Goal: Task Accomplishment & Management: Manage account settings

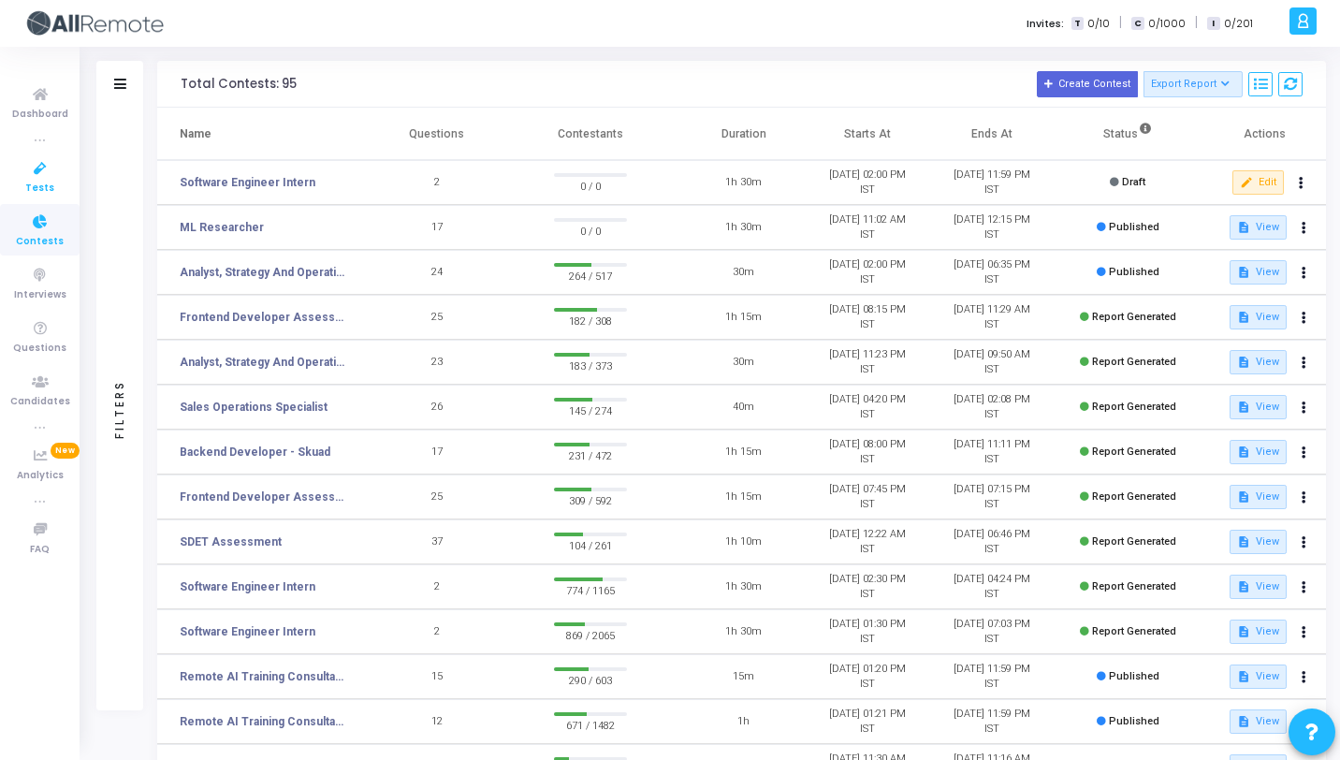
click at [42, 196] on link "Tests" at bounding box center [40, 176] width 80 height 51
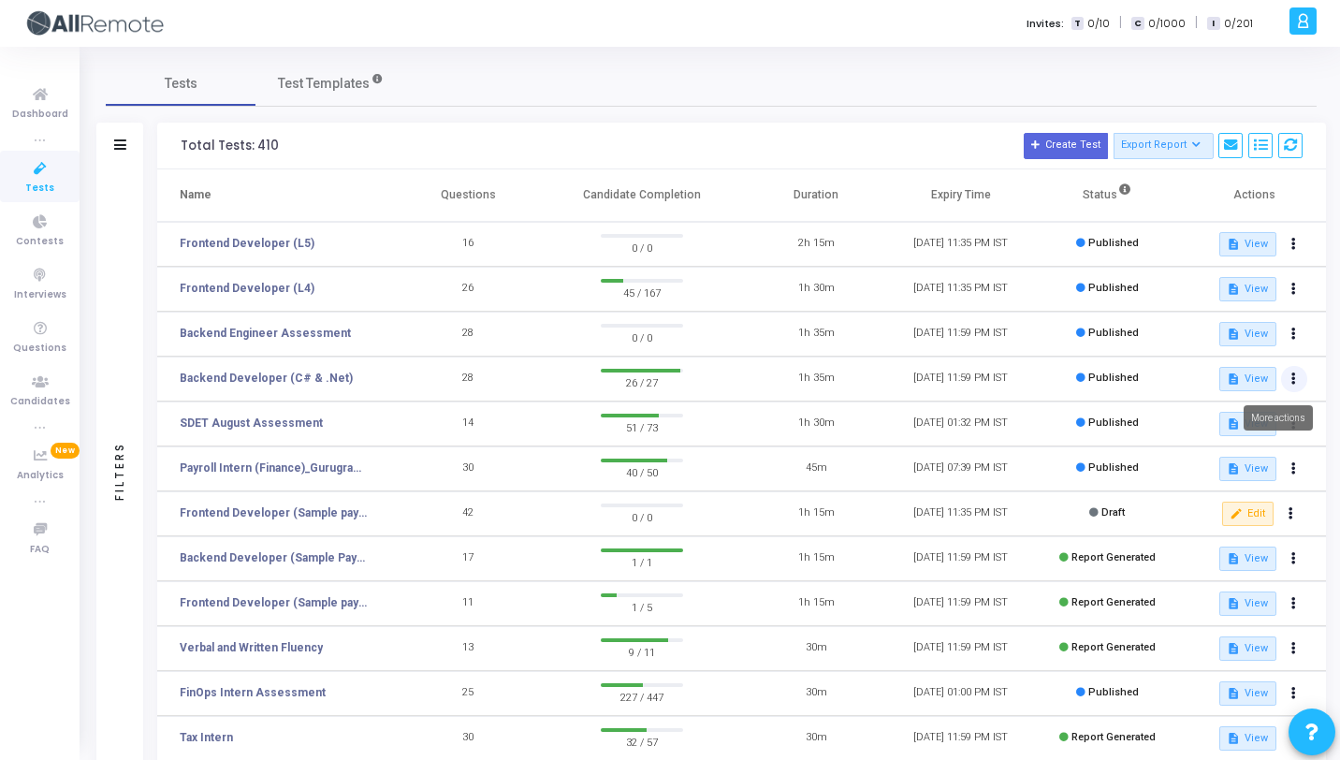
click at [1292, 379] on icon at bounding box center [1293, 378] width 5 height 9
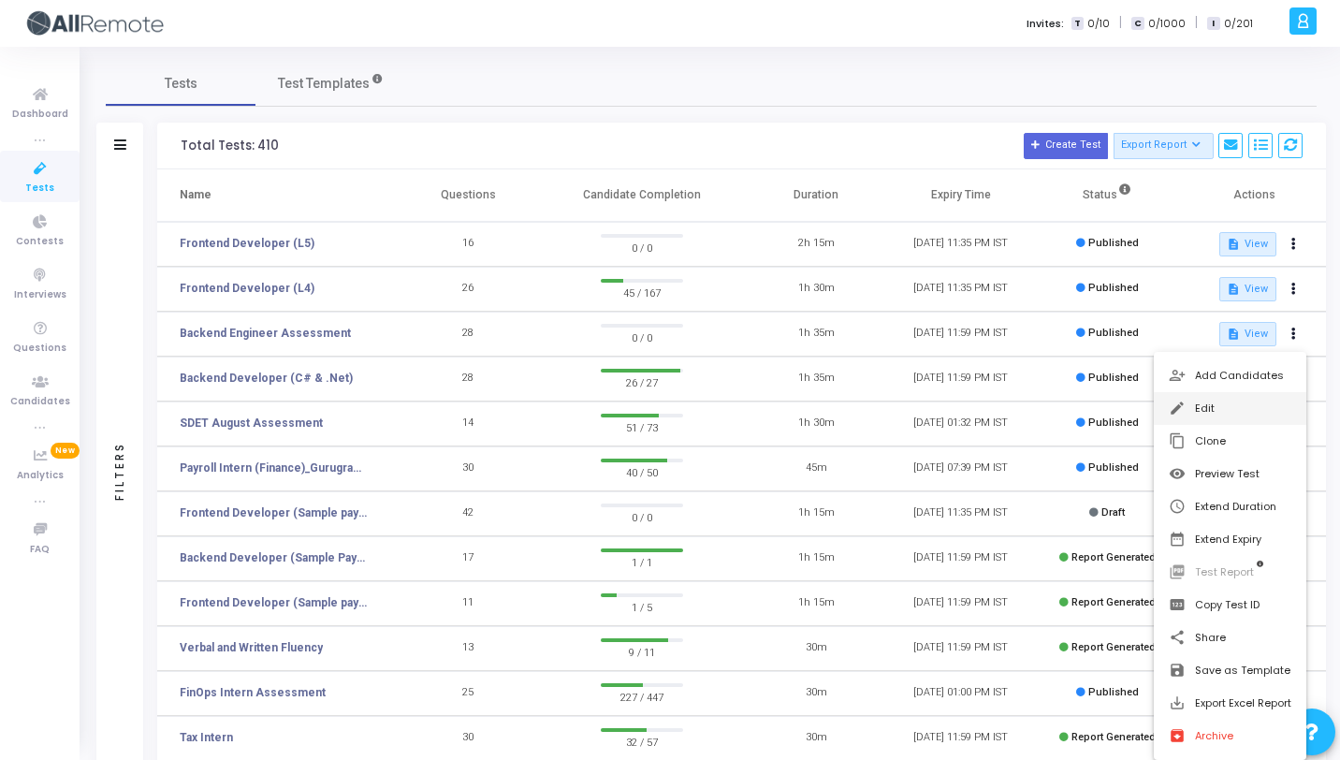
click at [1232, 404] on button "edit Edit" at bounding box center [1230, 408] width 152 height 33
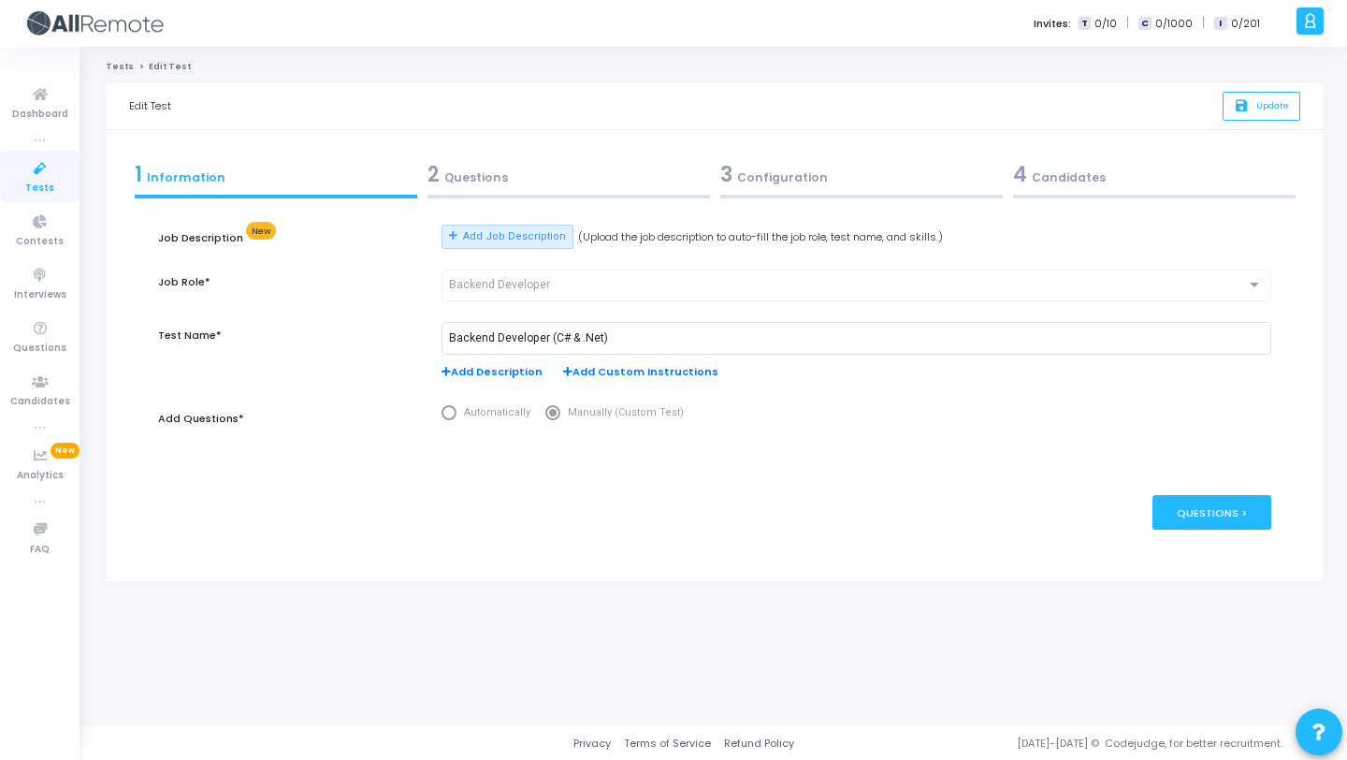
click at [476, 172] on div "2 Questions" at bounding box center [569, 174] width 283 height 31
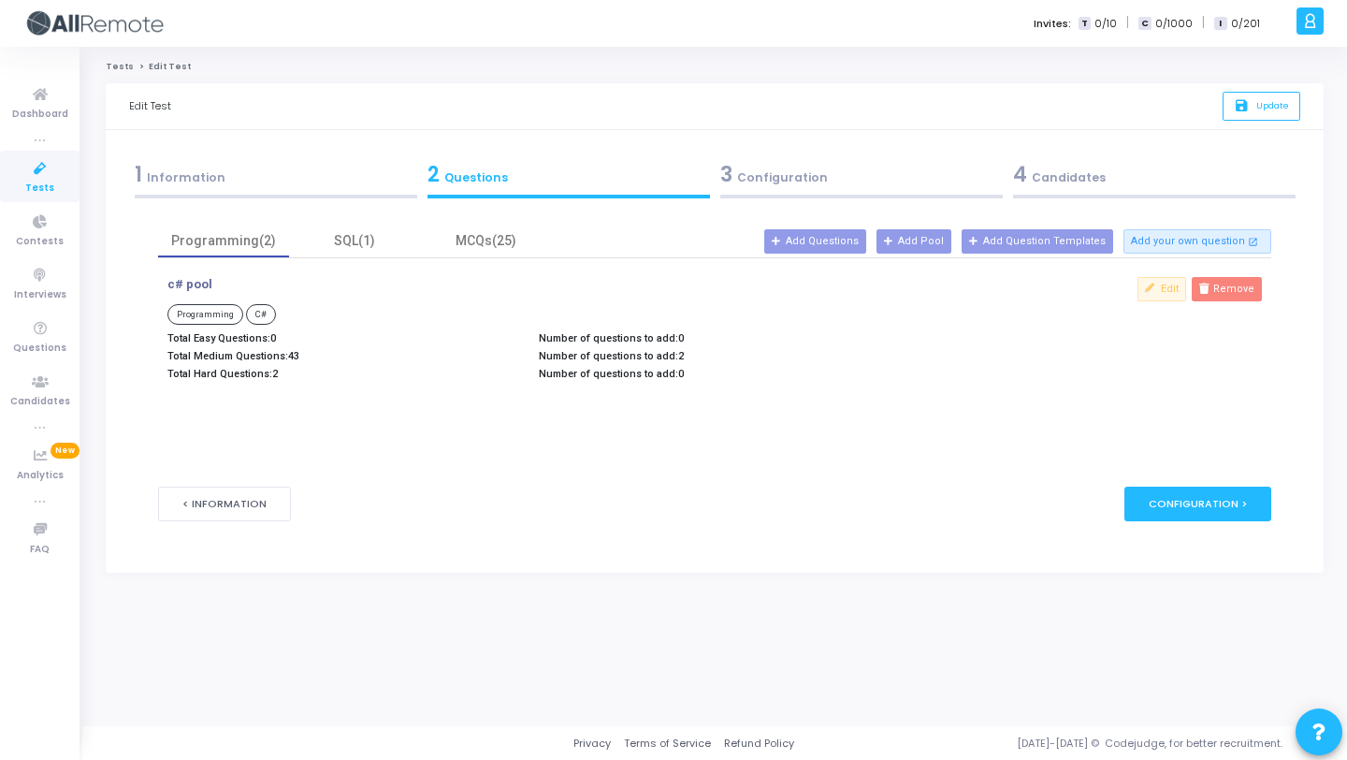
click at [777, 176] on div "3 Configuration" at bounding box center [861, 174] width 283 height 31
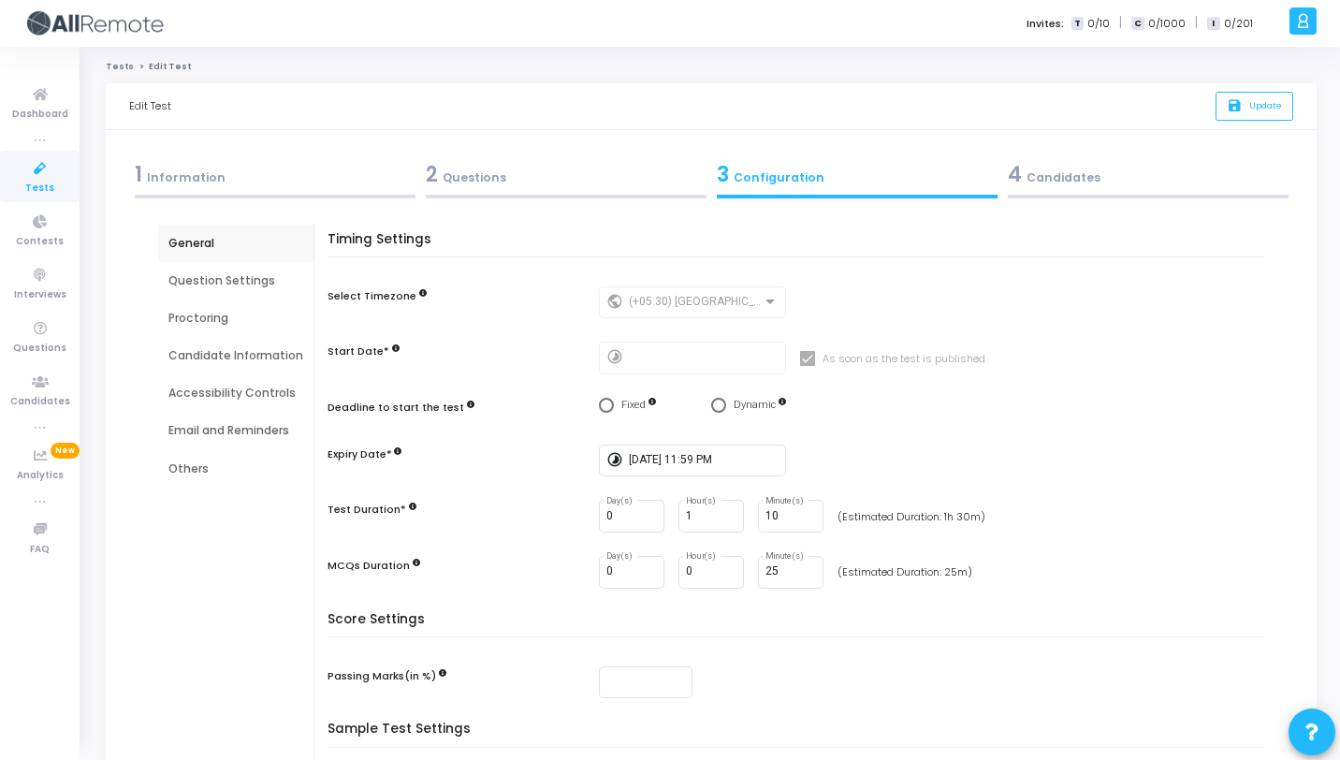
click at [197, 316] on div "Proctoring" at bounding box center [235, 318] width 135 height 17
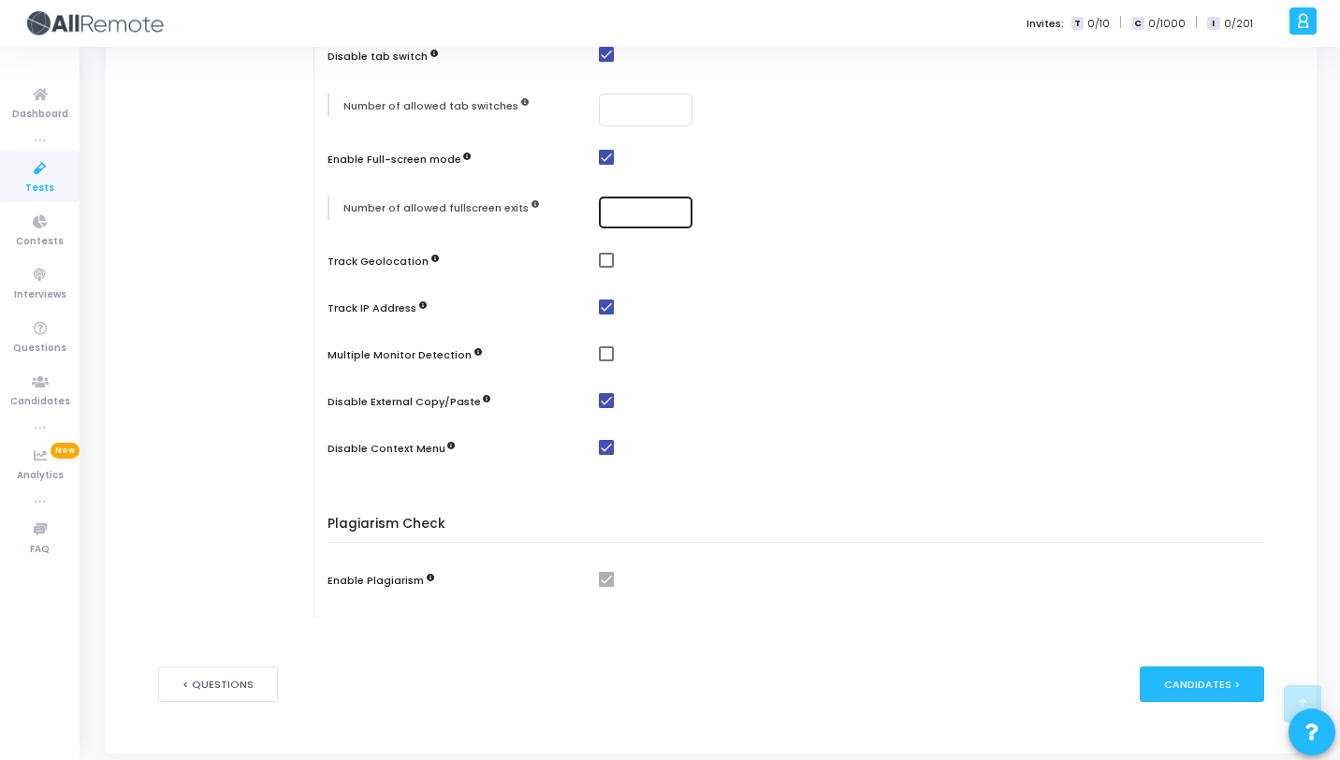
scroll to position [569, 0]
click at [607, 355] on span at bounding box center [606, 351] width 15 height 15
click at [606, 359] on input "checkbox" at bounding box center [605, 359] width 1 height 1
checkbox input "true"
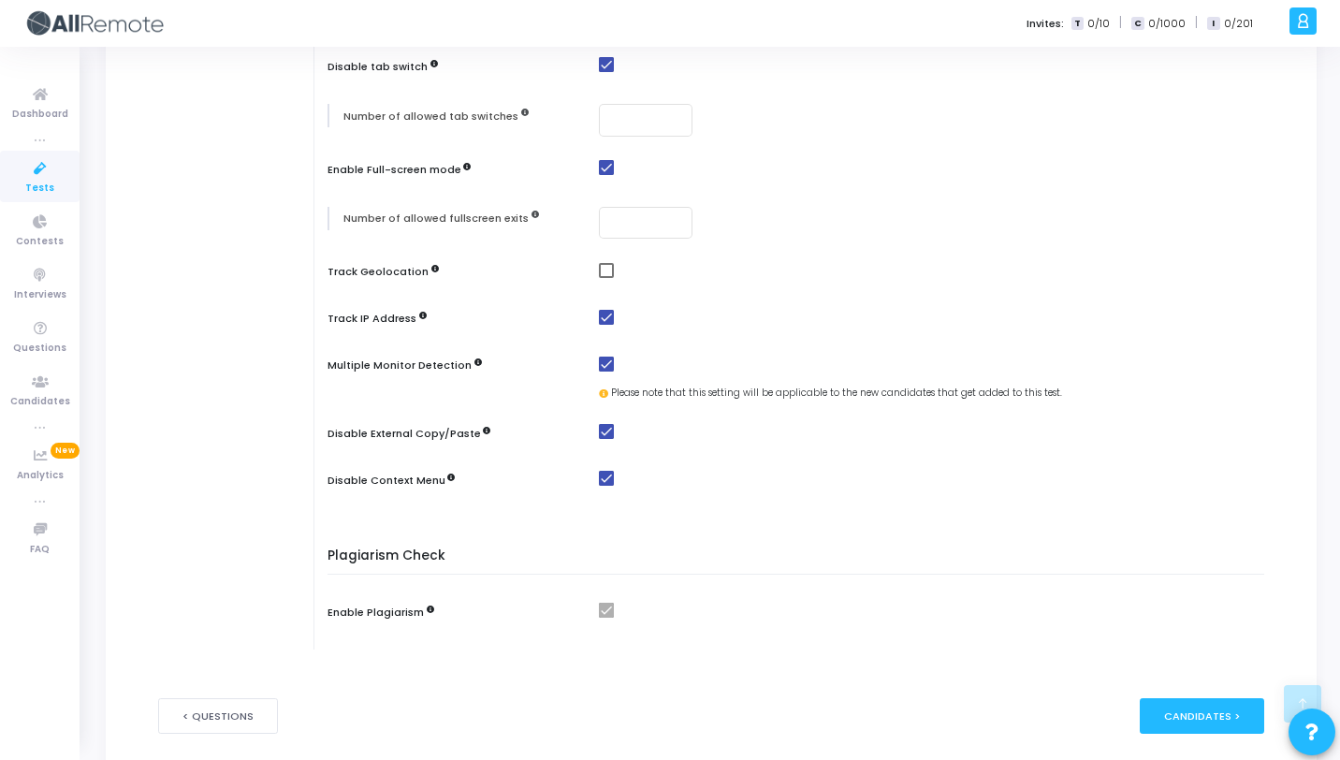
scroll to position [552, 0]
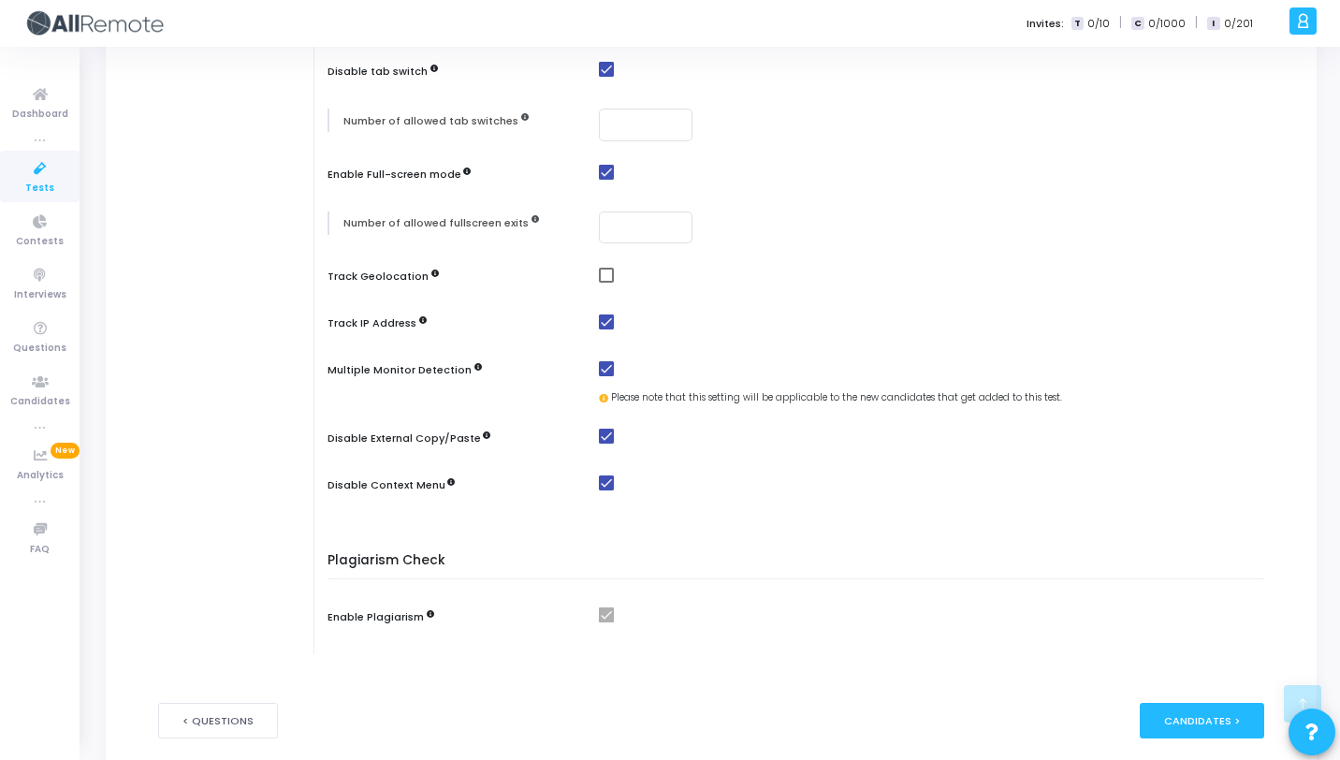
click at [603, 274] on span at bounding box center [606, 275] width 15 height 15
click at [605, 283] on input "checkbox" at bounding box center [605, 283] width 1 height 1
checkbox input "true"
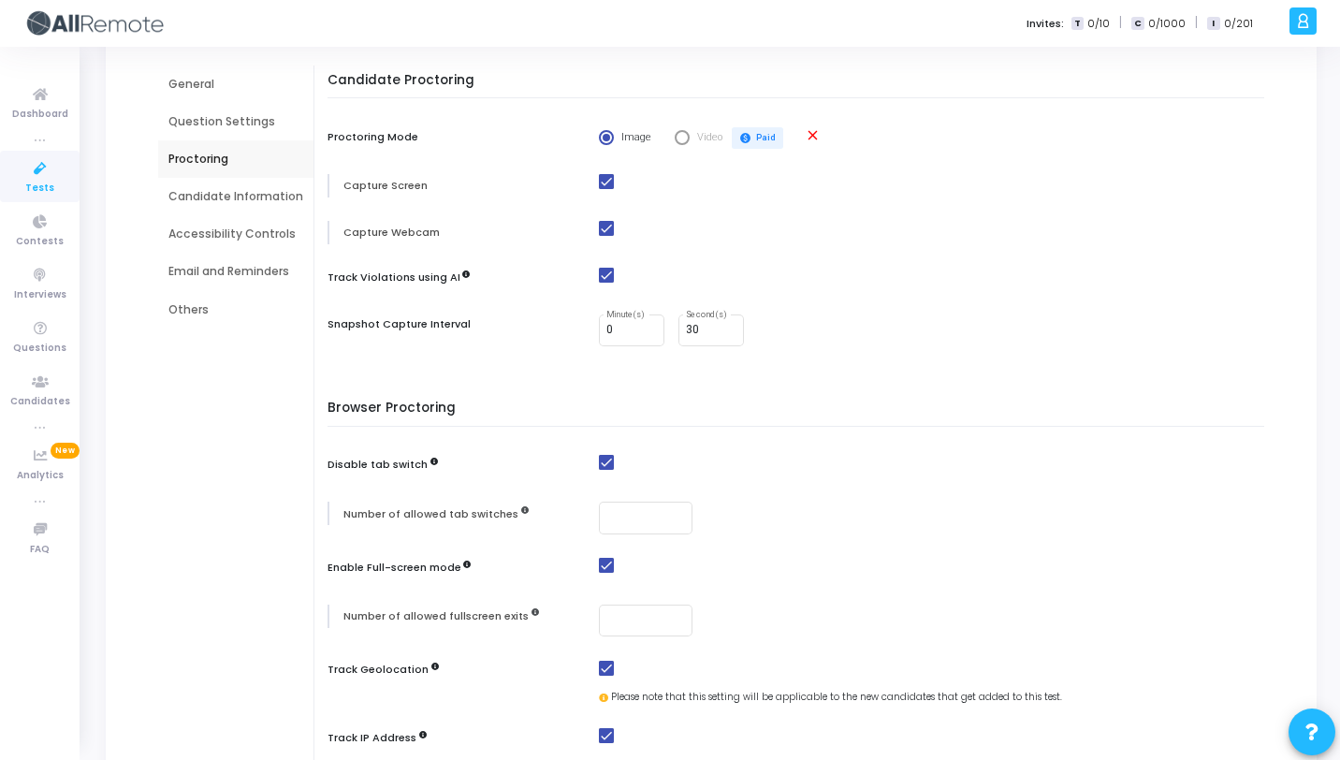
scroll to position [162, 0]
click at [701, 327] on input "30" at bounding box center [711, 327] width 51 height 13
type input "3"
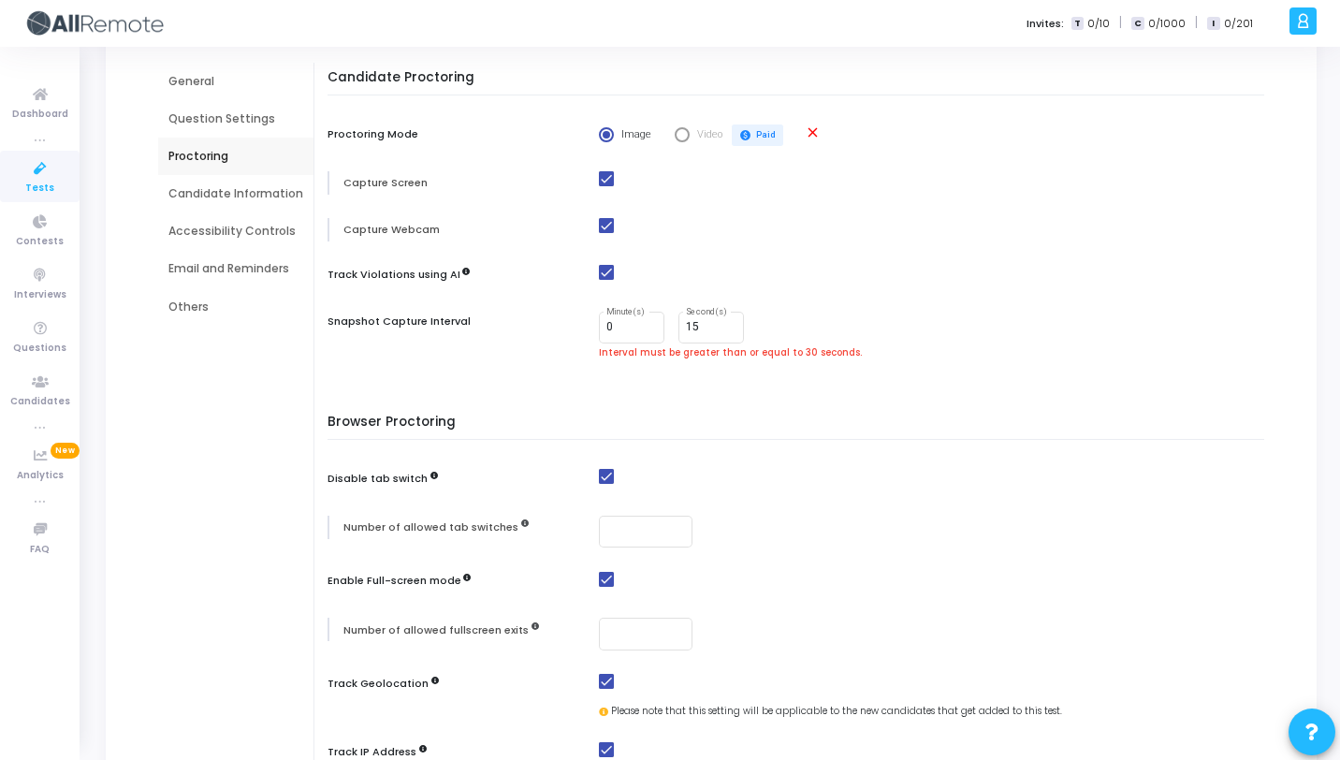
click at [862, 457] on div "Browser Proctoring Disable tab switch Number of allowed tab switches Enable Ful…" at bounding box center [800, 682] width 927 height 536
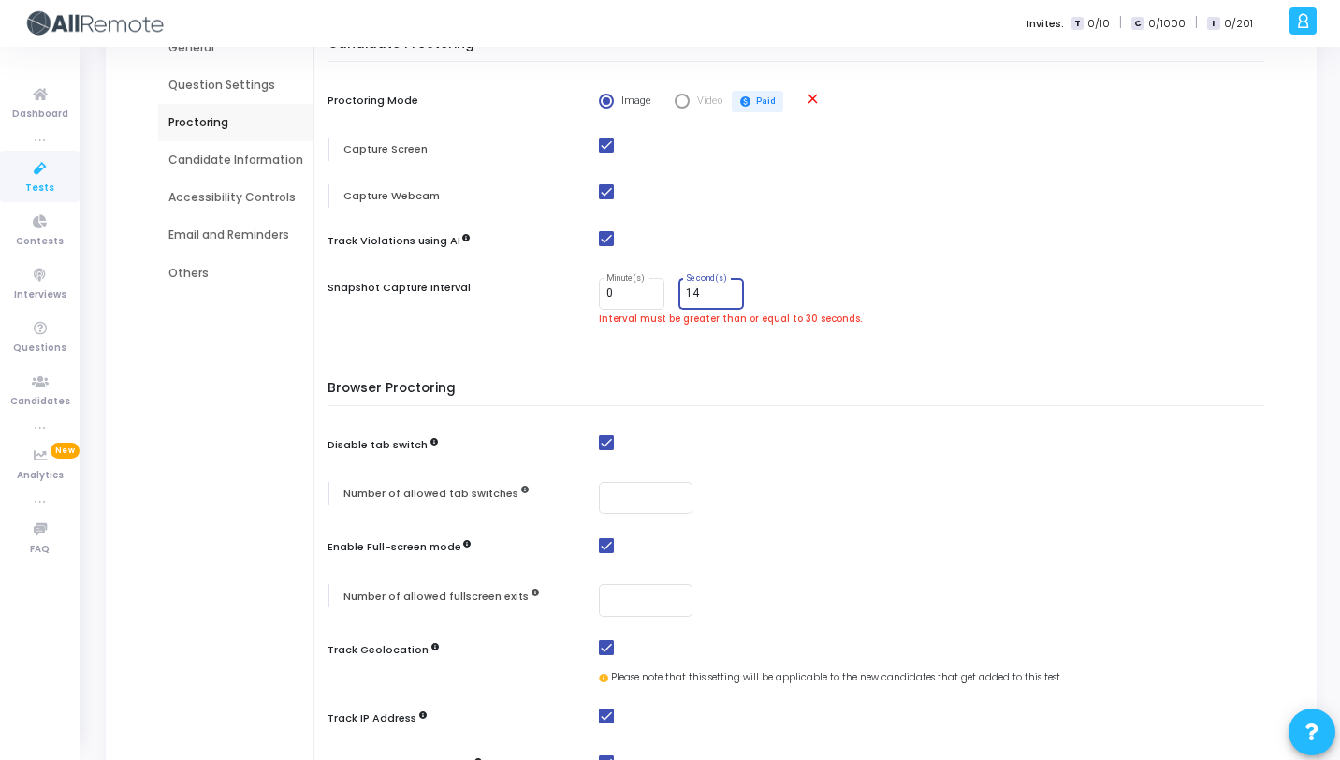
click at [718, 294] on input "14" at bounding box center [711, 293] width 51 height 13
type input "1"
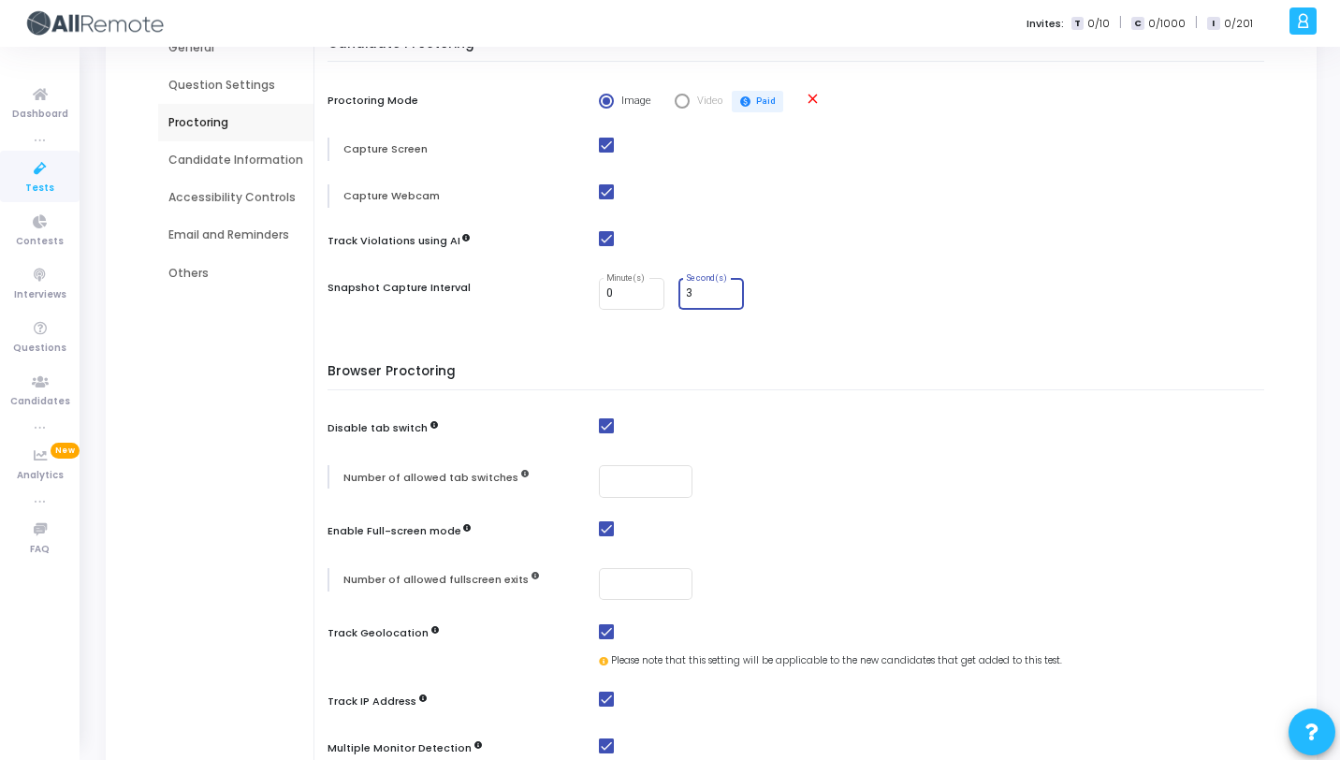
type input "30"
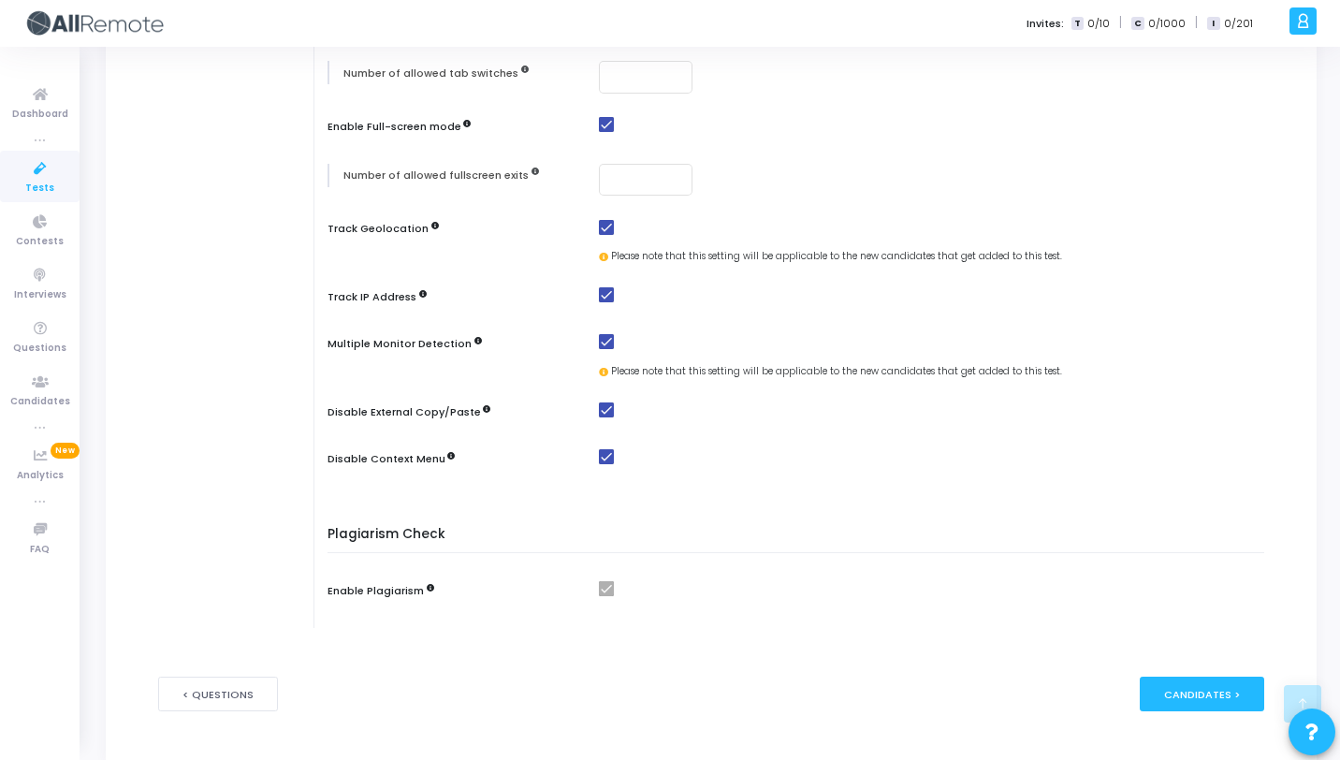
scroll to position [652, 0]
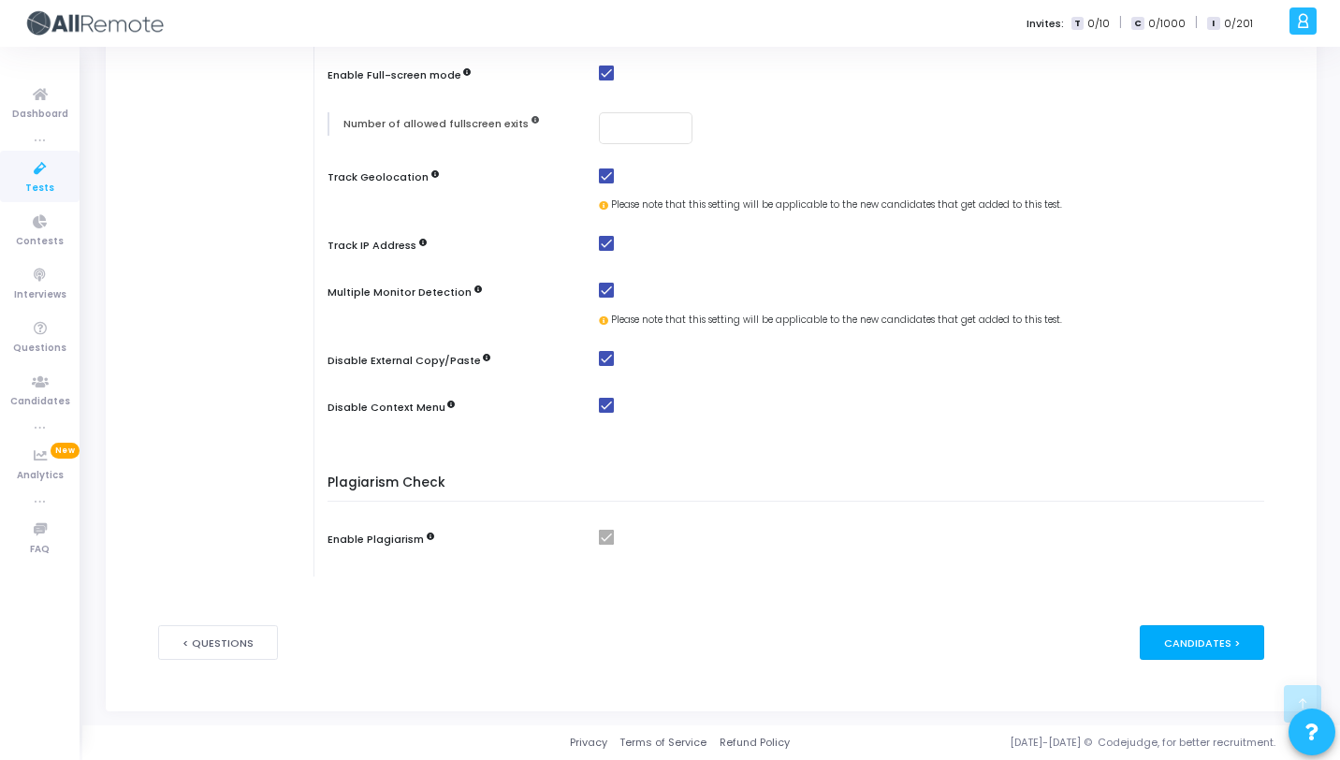
click at [1197, 638] on div "Candidates >" at bounding box center [1202, 642] width 124 height 35
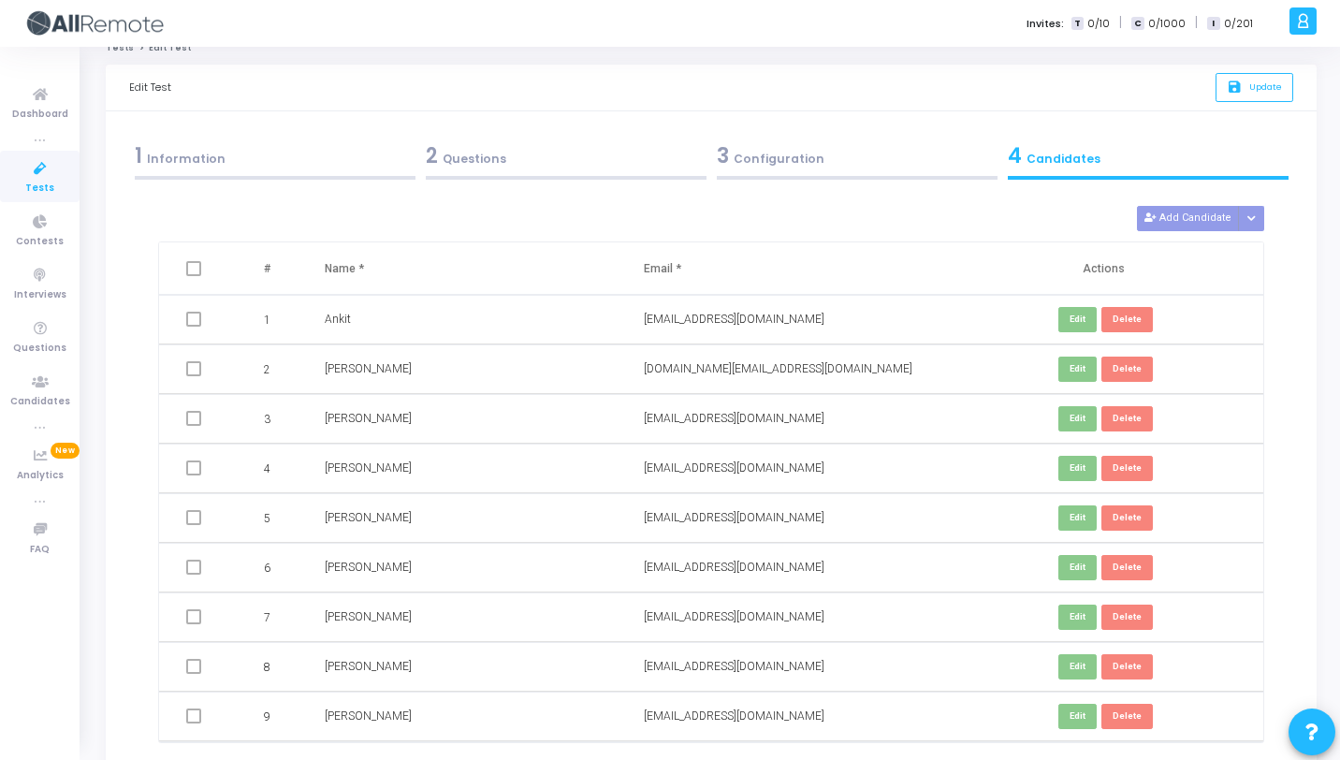
scroll to position [117, 0]
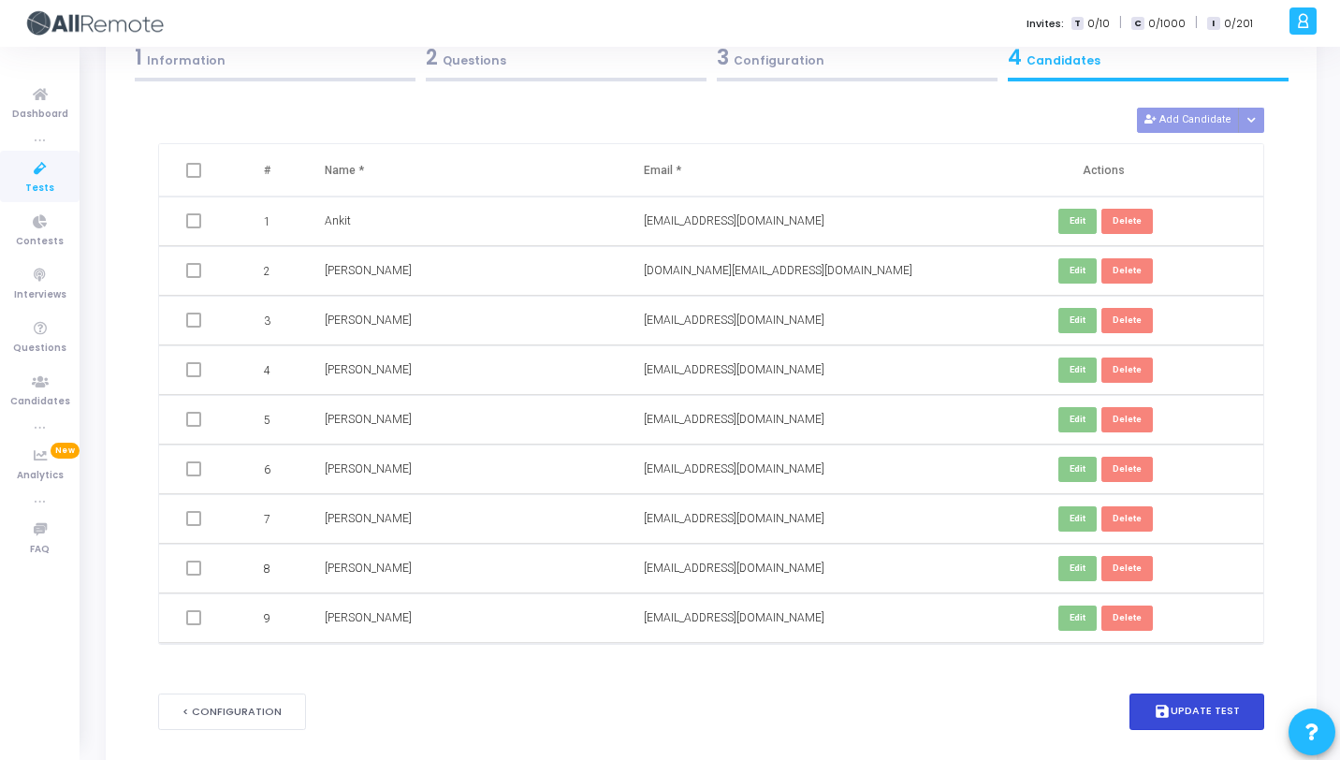
click at [1187, 726] on button "save Update Test" at bounding box center [1196, 711] width 135 height 36
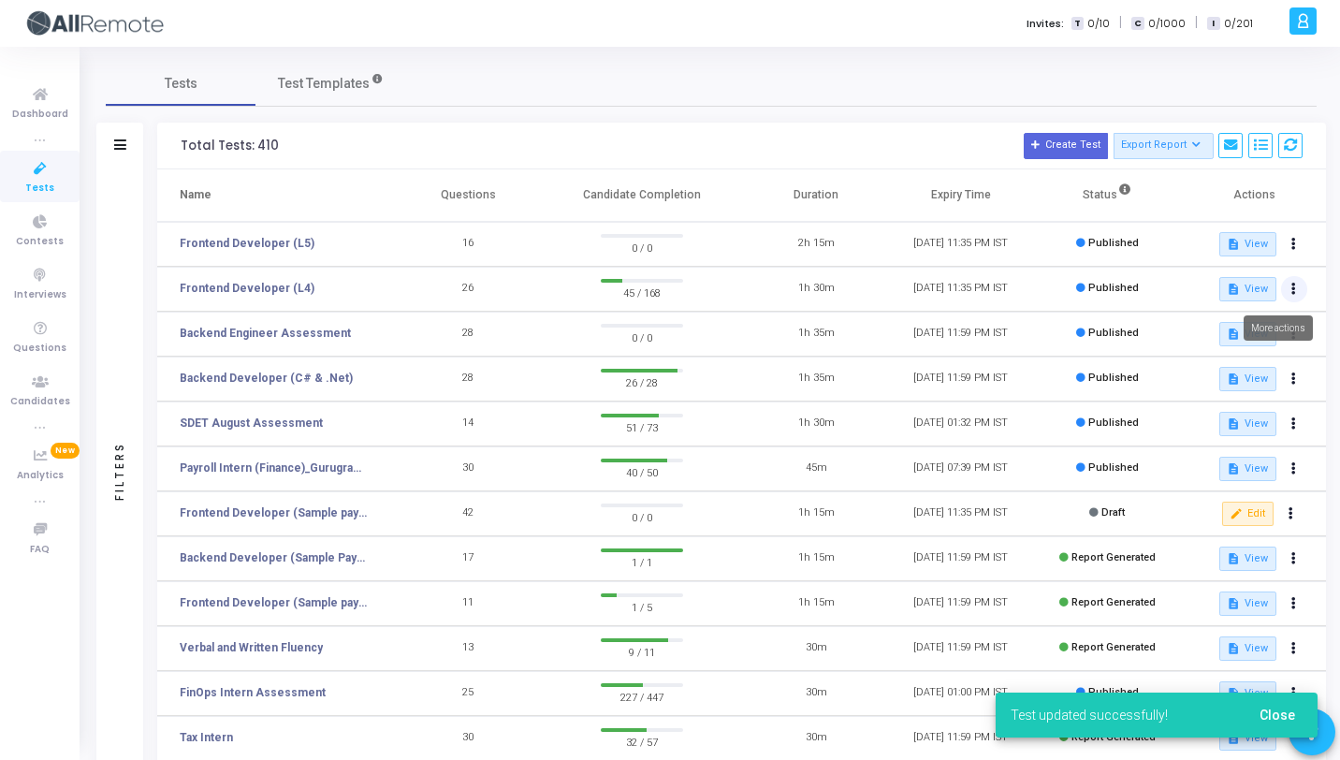
click at [1288, 292] on button at bounding box center [1294, 289] width 26 height 26
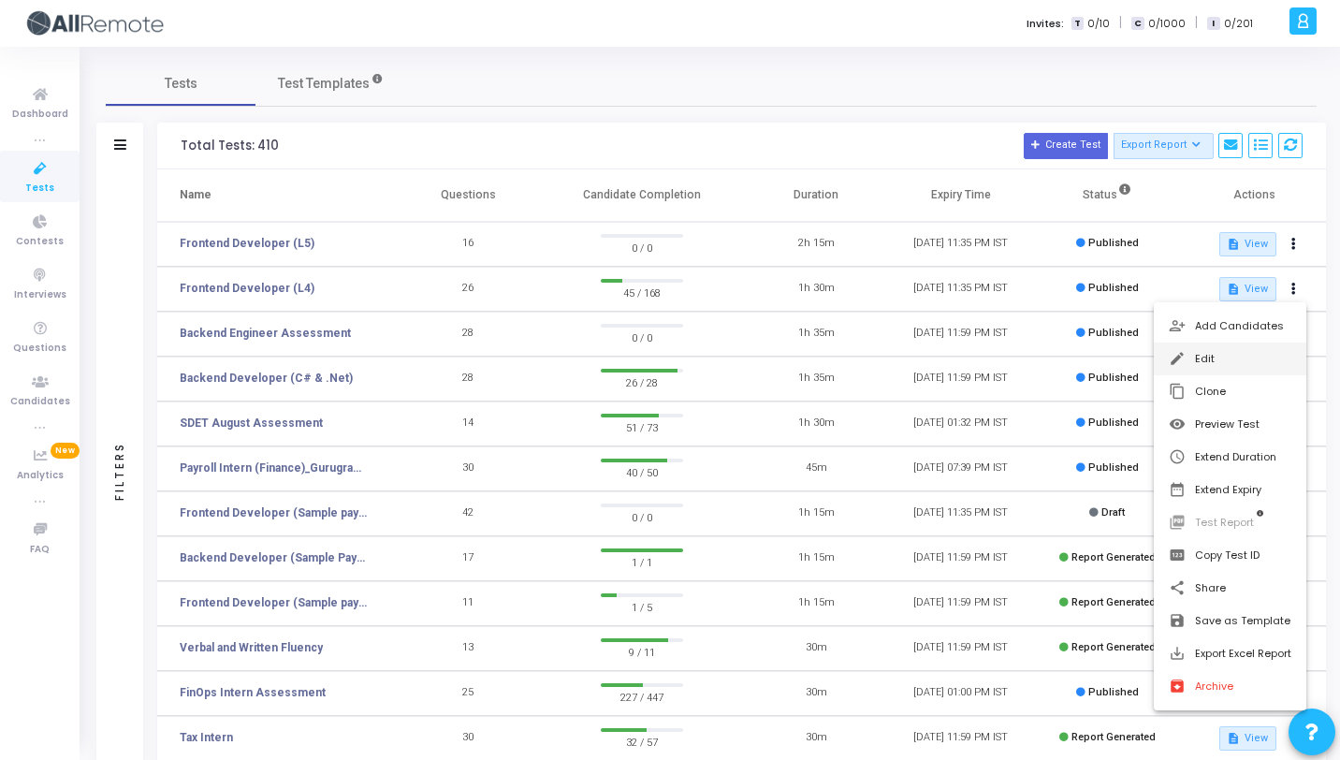
click at [1247, 372] on button "edit Edit" at bounding box center [1230, 358] width 152 height 33
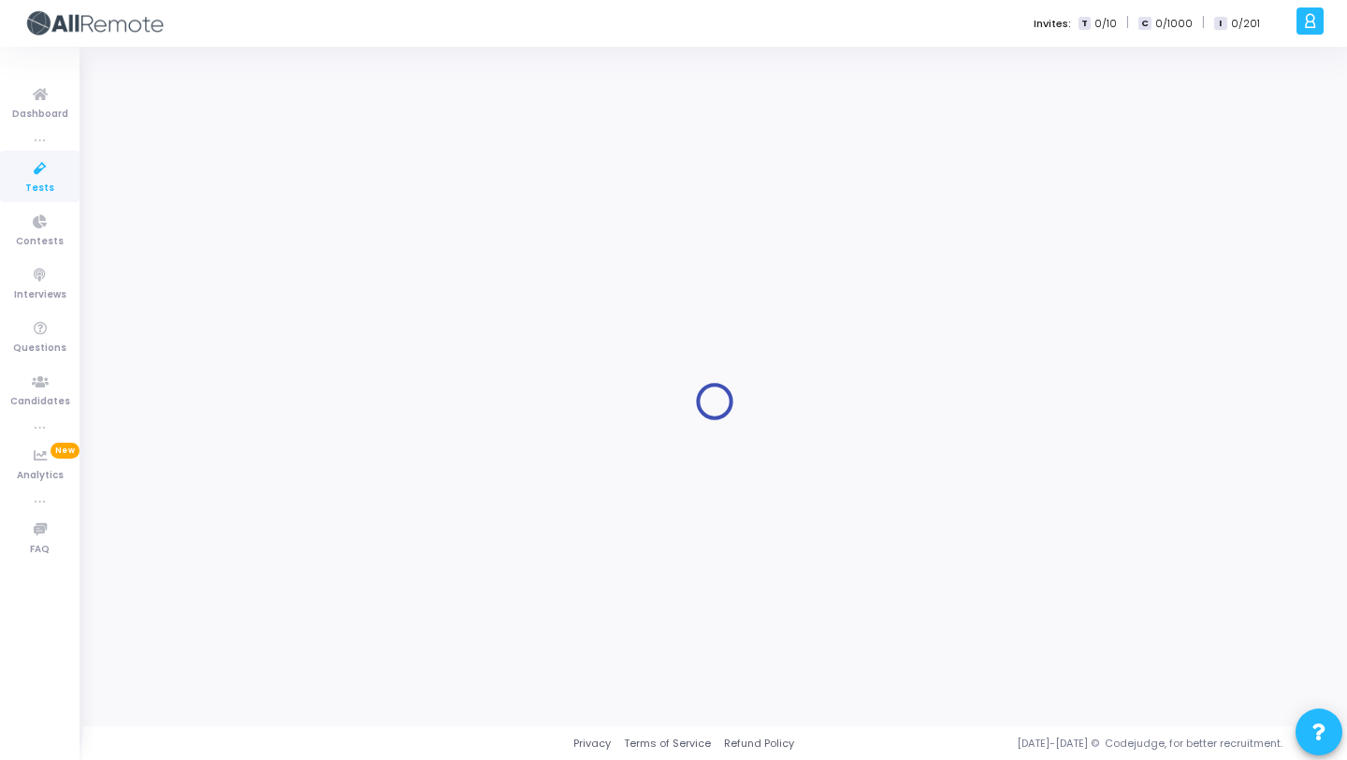
type input "Frontend Developer (L4)"
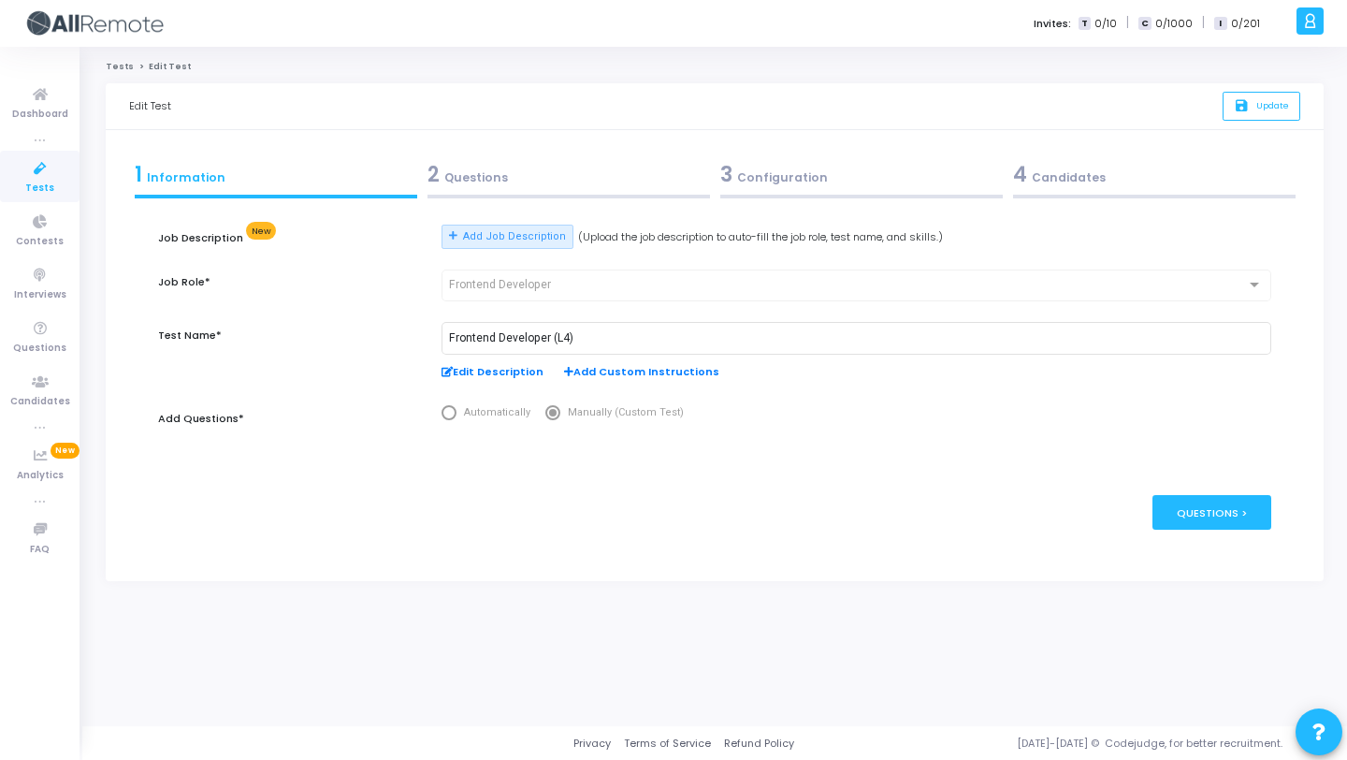
click at [796, 178] on div "3 Configuration" at bounding box center [861, 174] width 283 height 31
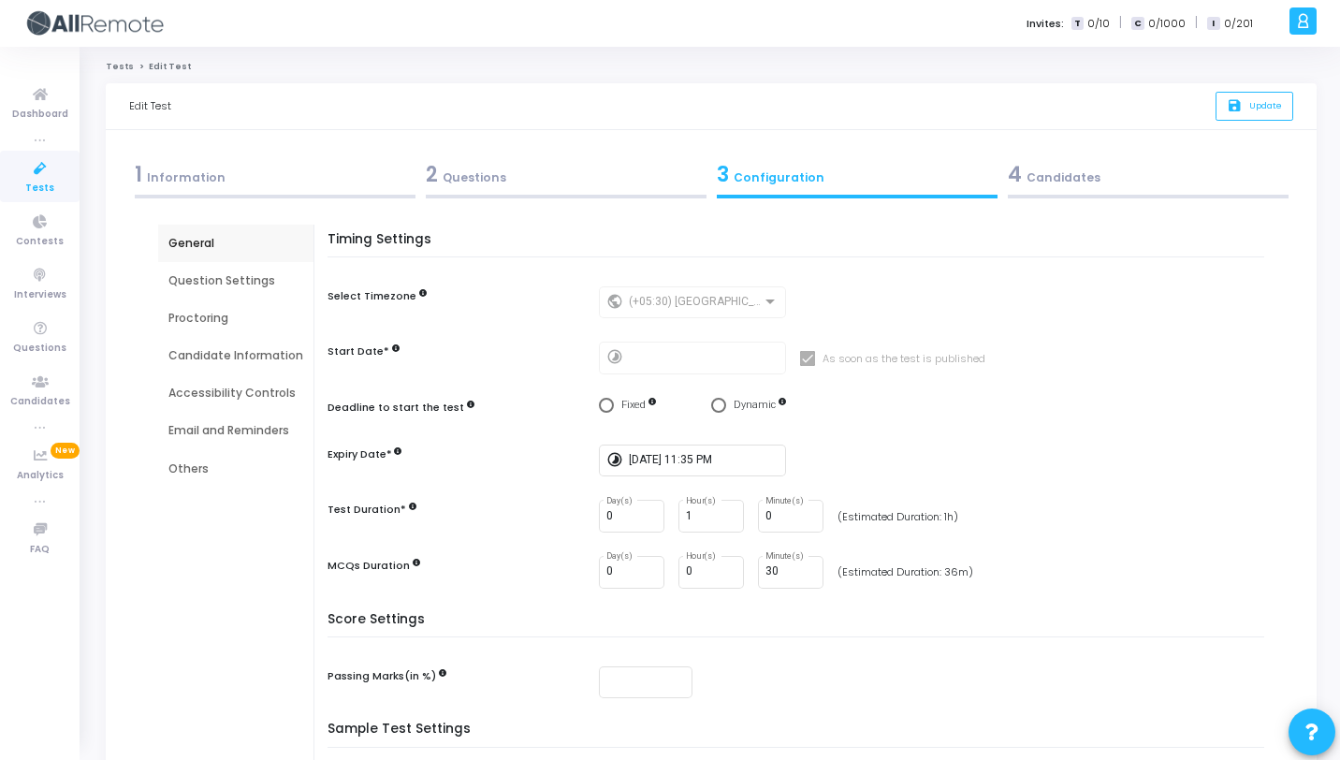
click at [259, 307] on div "Proctoring" at bounding box center [235, 317] width 155 height 37
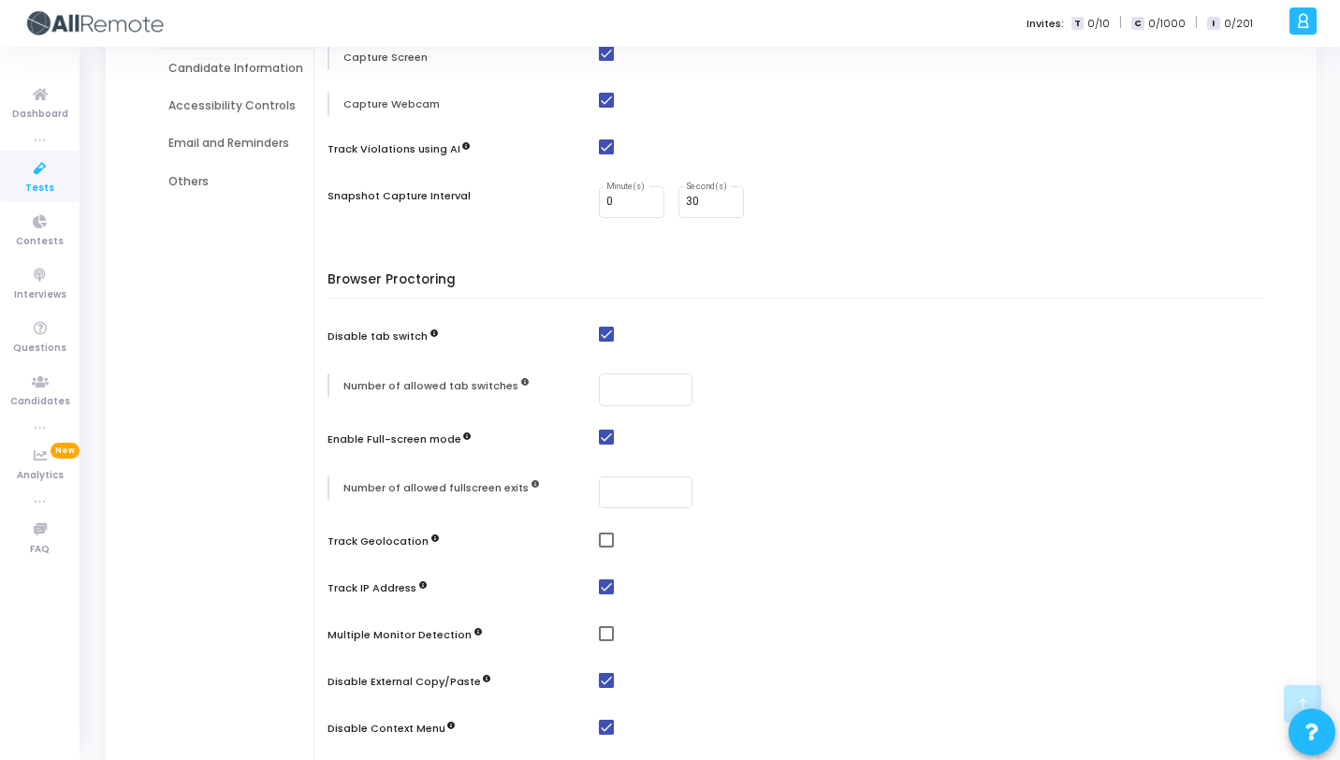
scroll to position [476, 0]
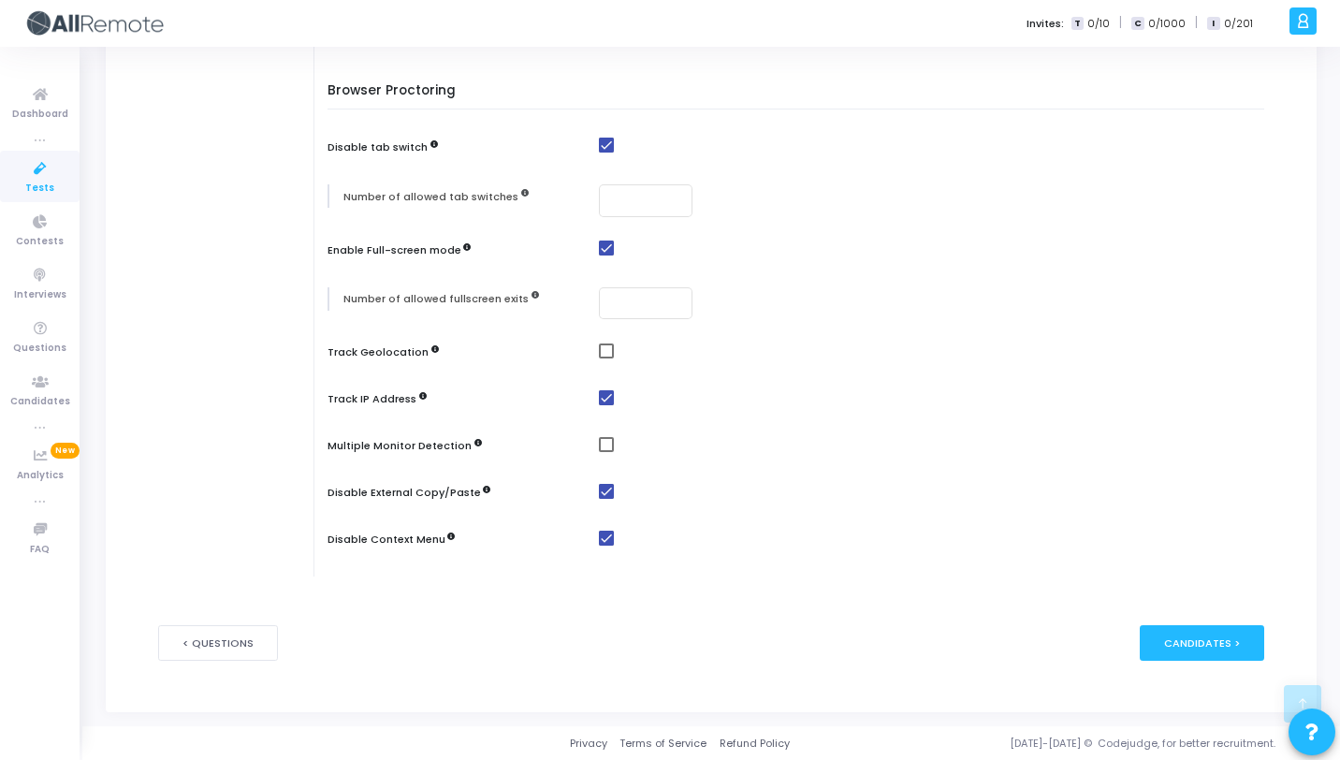
click at [587, 451] on div "Multiple Monitor Detection" at bounding box center [800, 447] width 946 height 23
click at [599, 443] on span at bounding box center [606, 444] width 15 height 15
click at [605, 452] on input "checkbox" at bounding box center [605, 452] width 1 height 1
checkbox input "true"
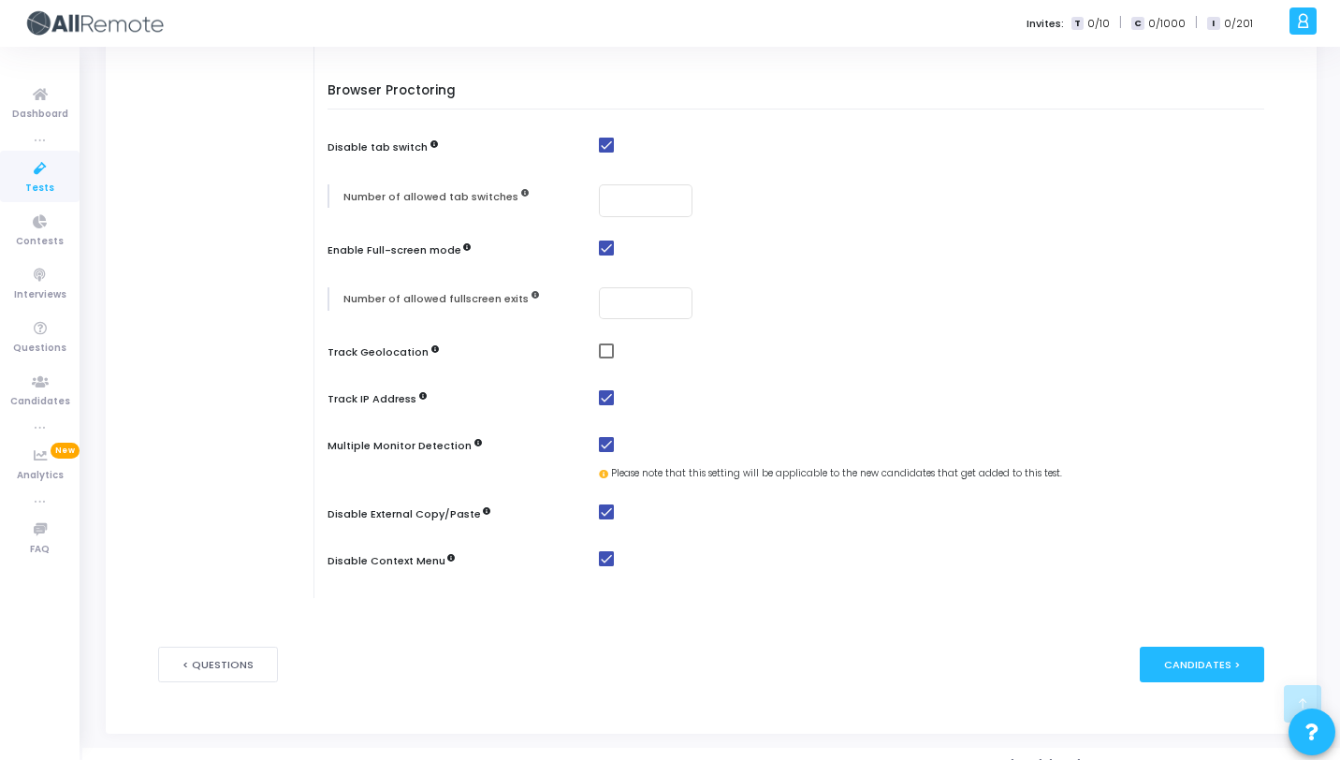
click at [601, 352] on span at bounding box center [606, 350] width 15 height 15
click at [605, 358] on input "checkbox" at bounding box center [605, 358] width 1 height 1
checkbox input "true"
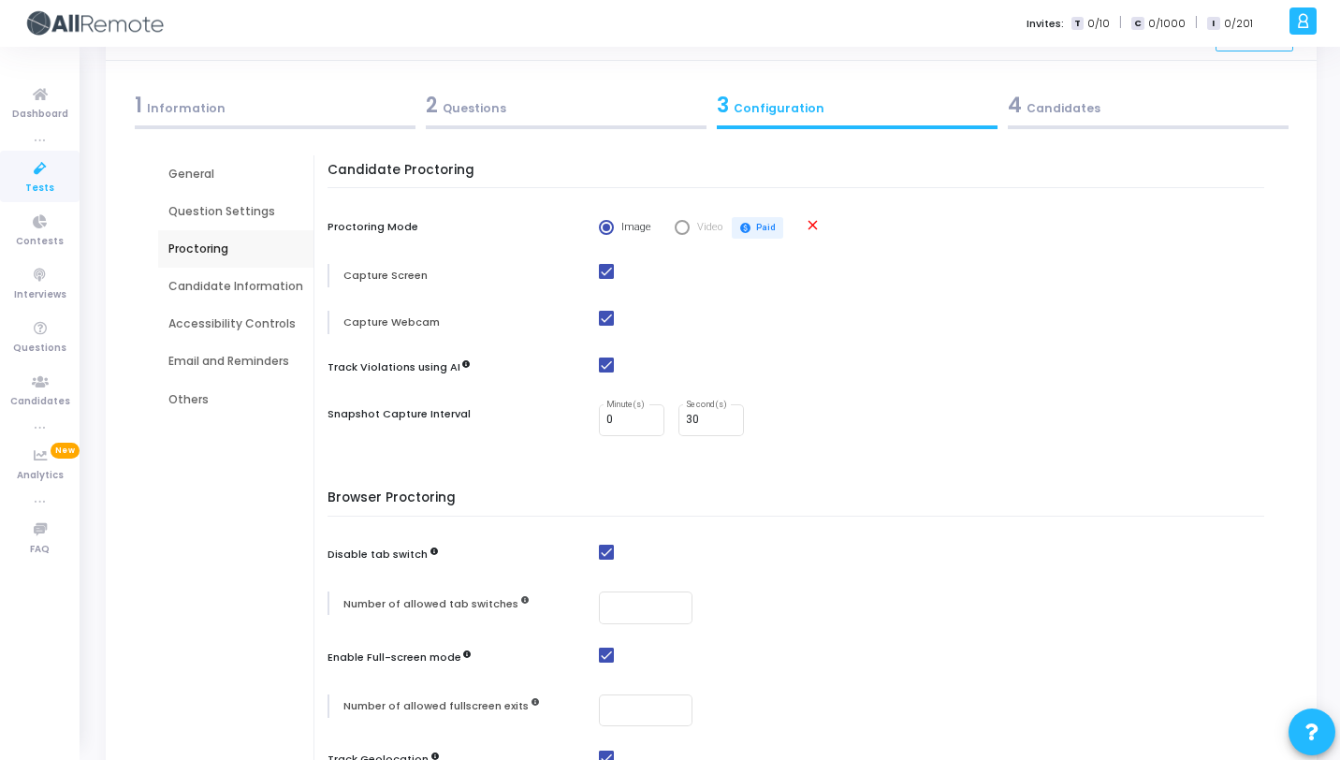
scroll to position [520, 0]
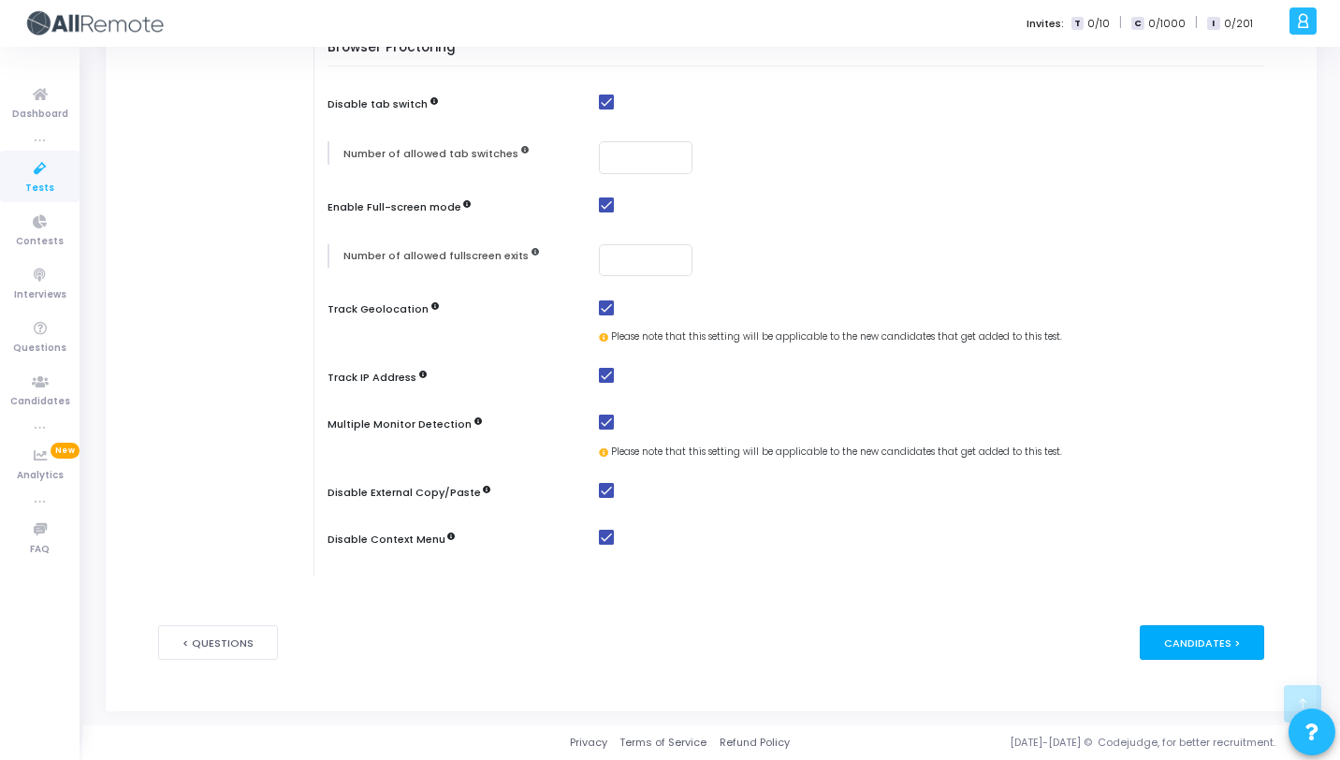
click at [1192, 642] on div "Candidates >" at bounding box center [1202, 642] width 124 height 35
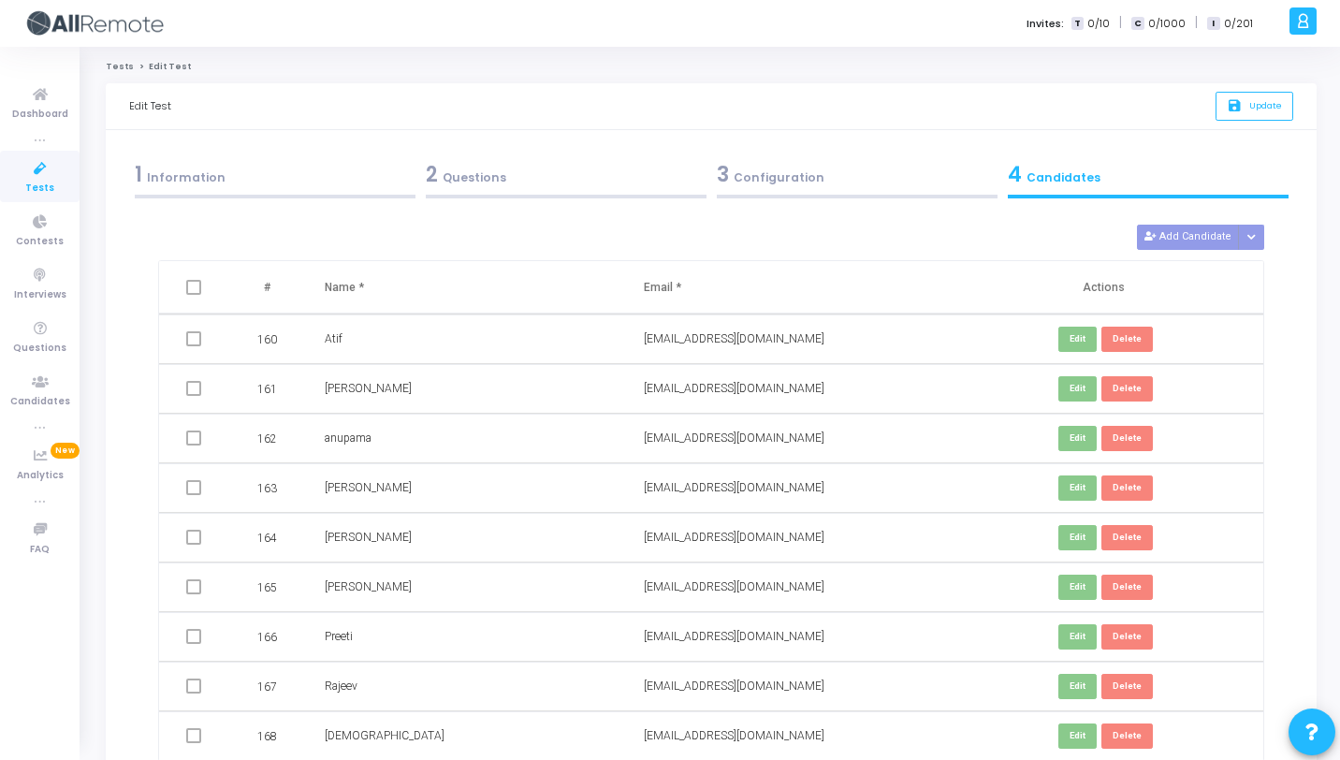
scroll to position [186, 0]
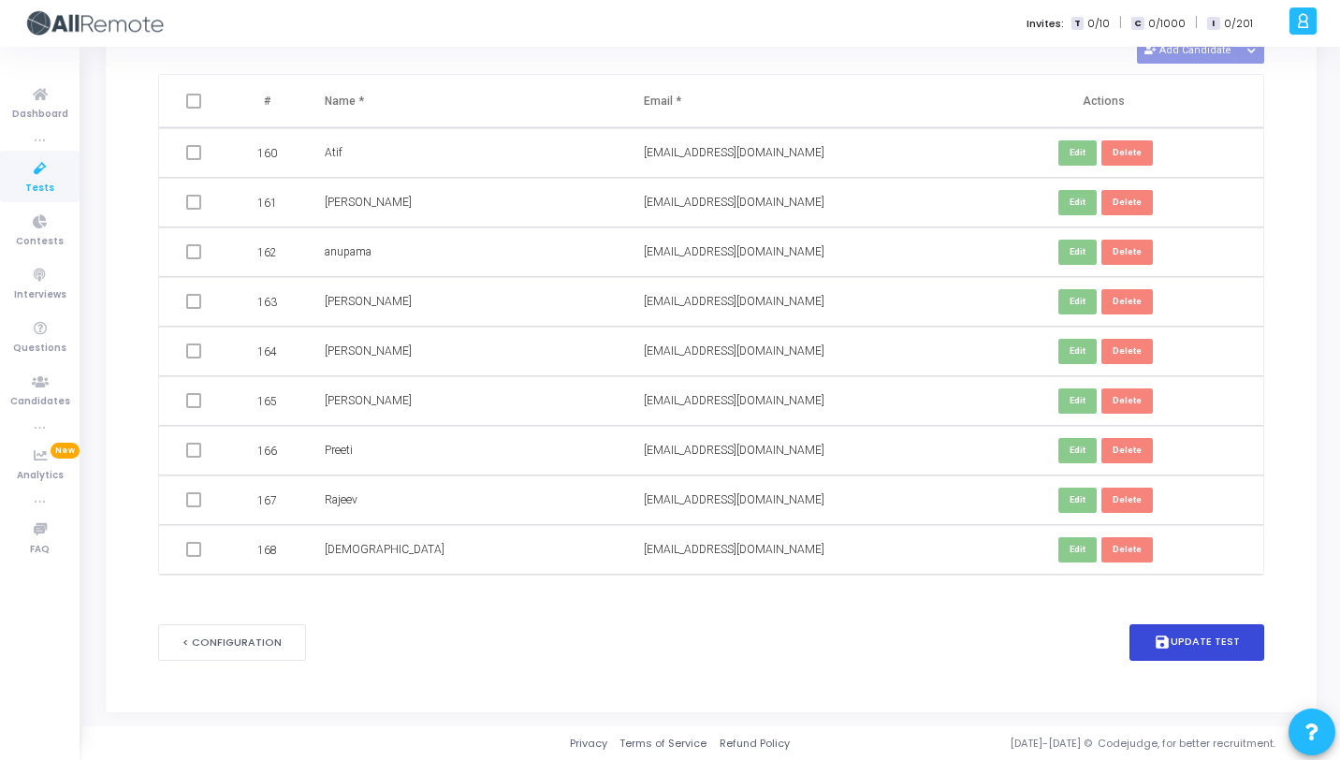
click at [1224, 636] on button "save Update Test" at bounding box center [1196, 642] width 135 height 36
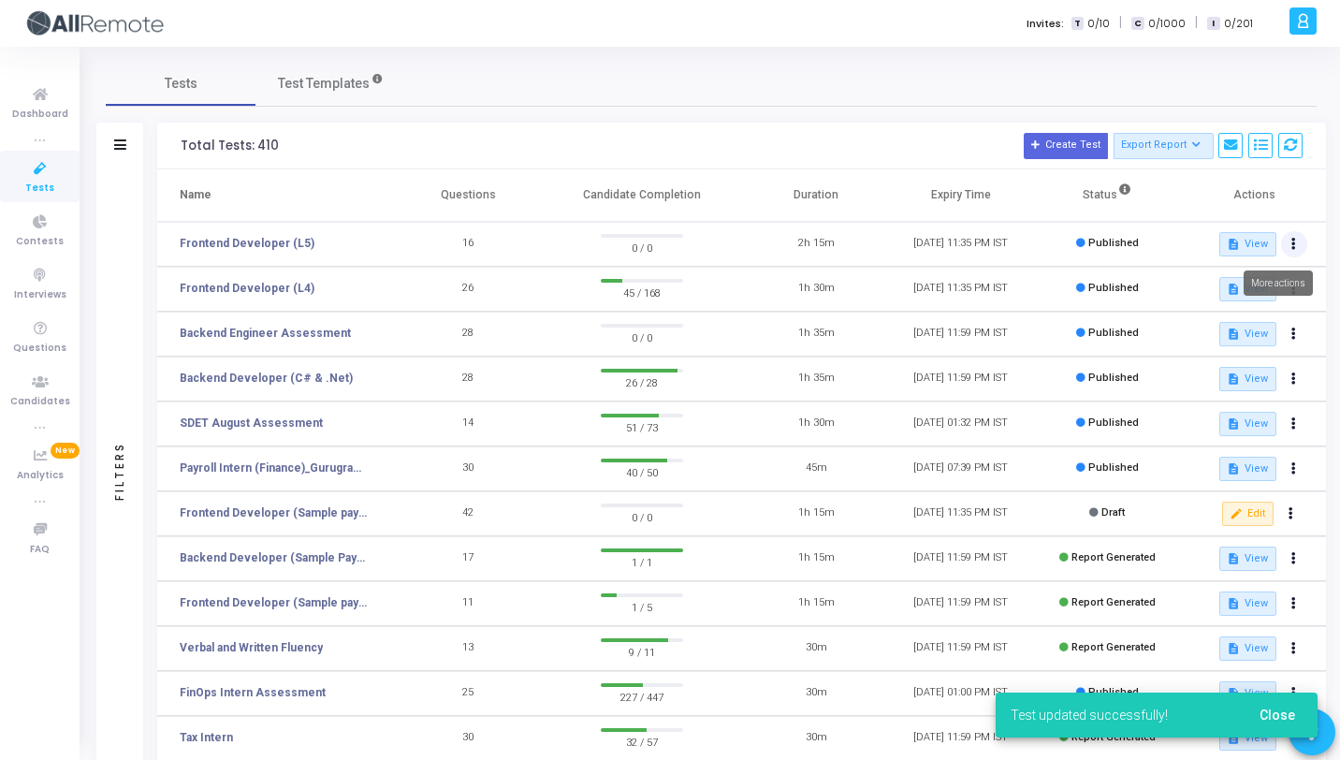
click at [1294, 244] on icon at bounding box center [1293, 244] width 5 height 9
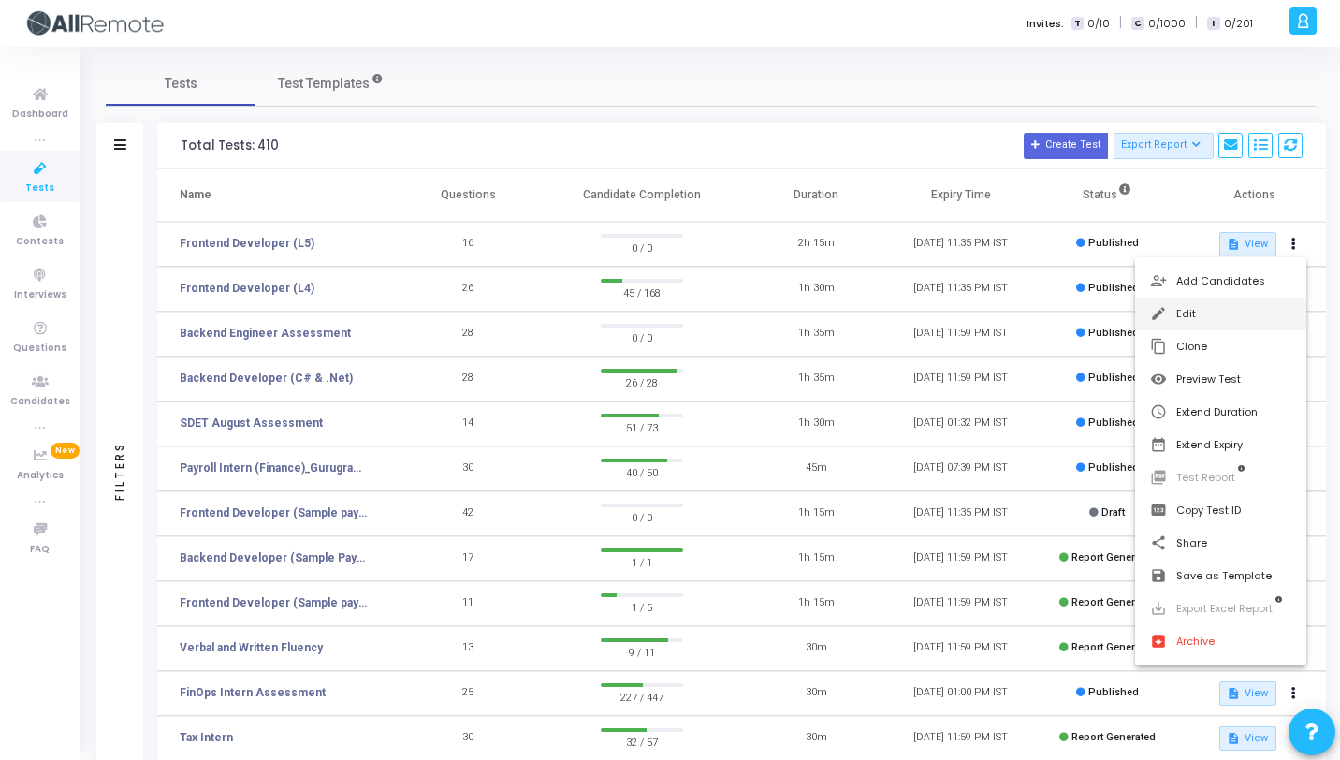
click at [1252, 323] on button "edit Edit" at bounding box center [1220, 314] width 171 height 33
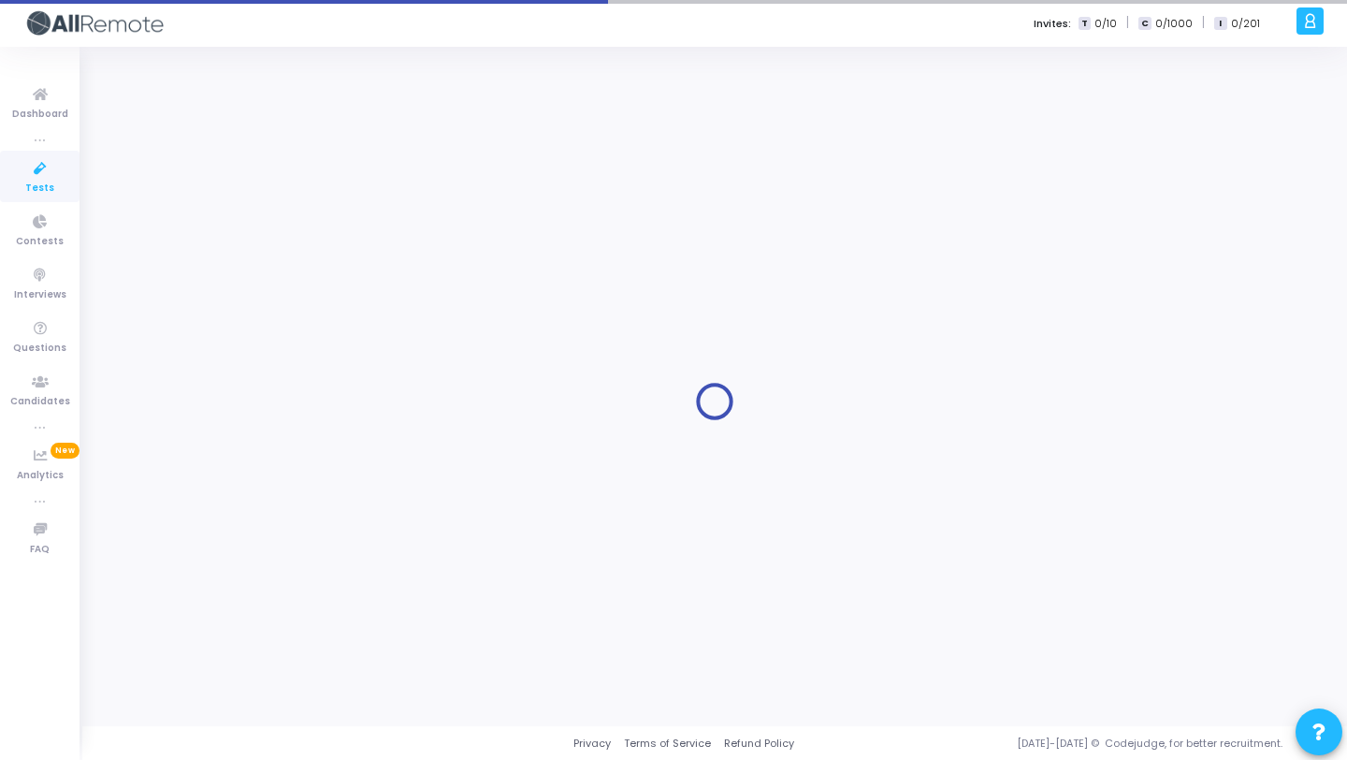
type input "Frontend Developer (L5)"
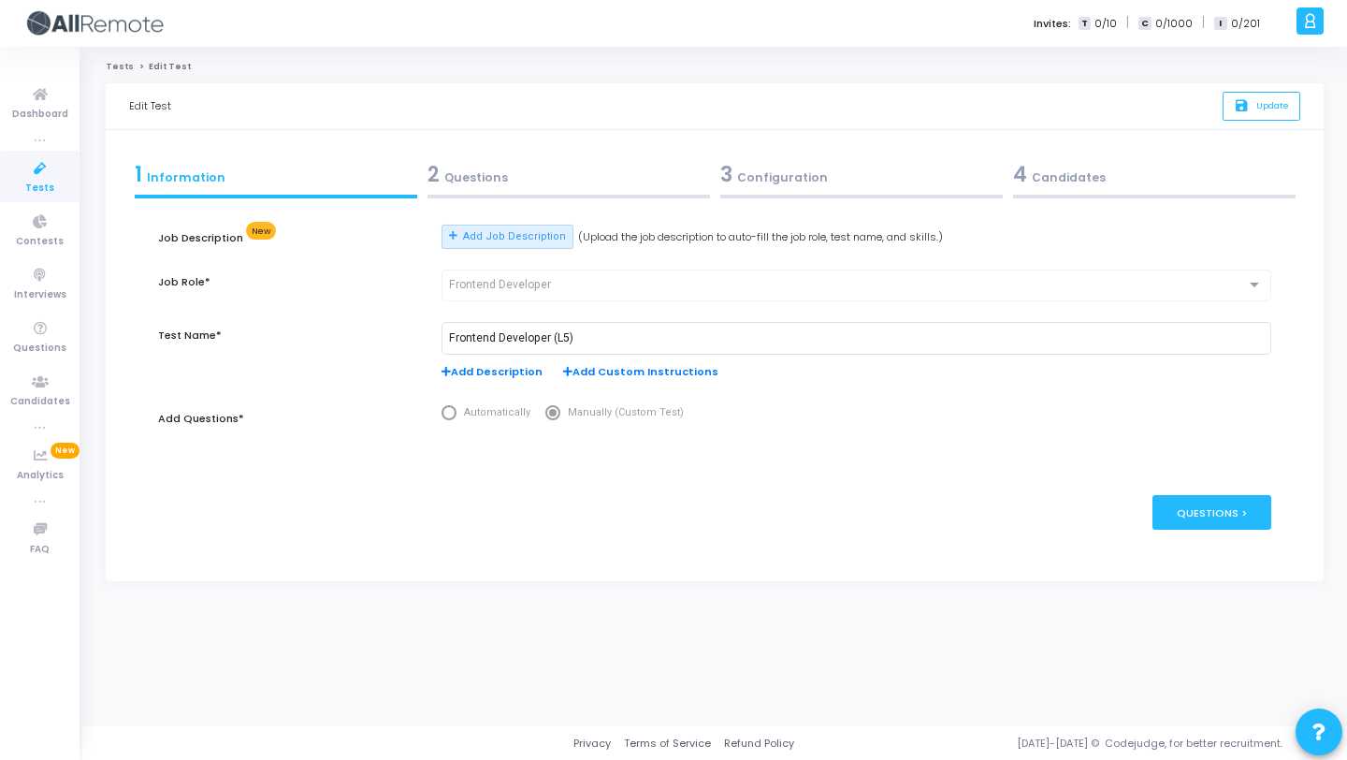
click at [804, 158] on div "3 Configuration" at bounding box center [861, 178] width 293 height 51
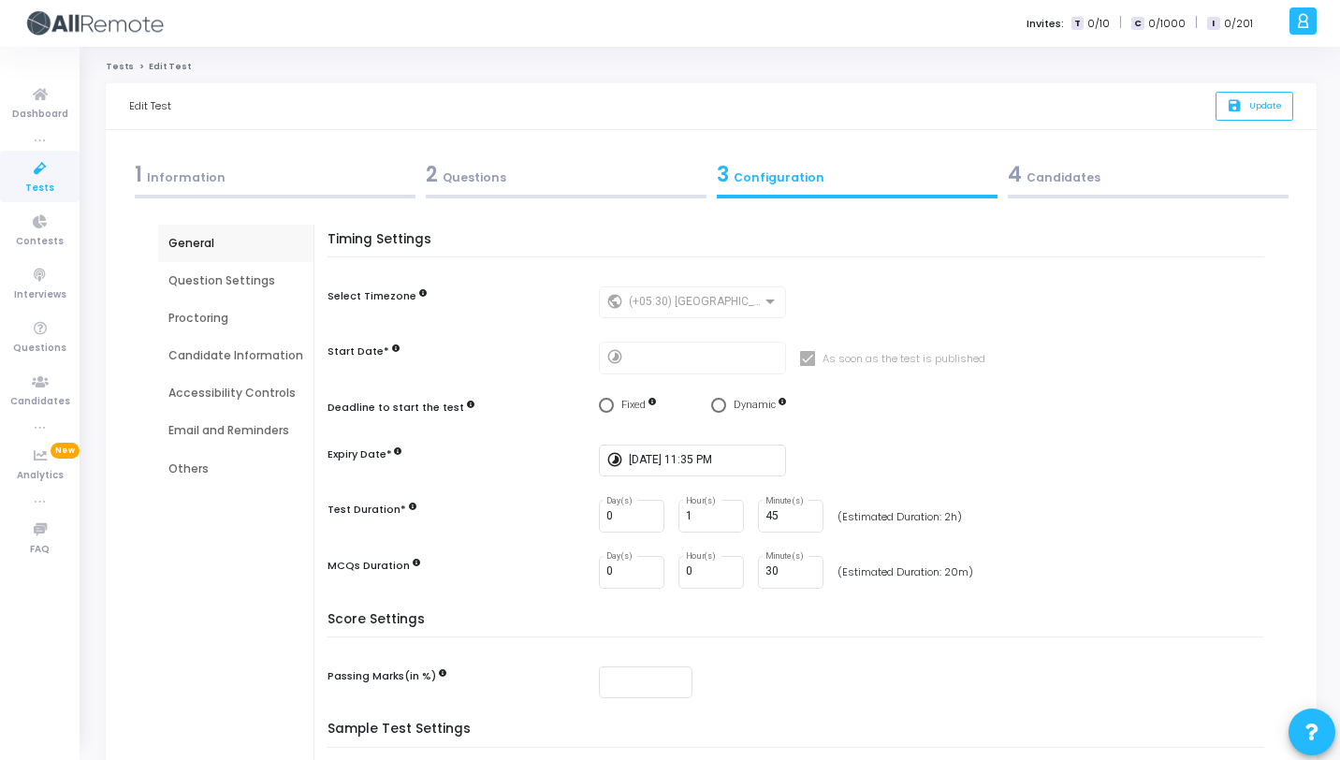
click at [222, 325] on div "Proctoring" at bounding box center [235, 318] width 135 height 17
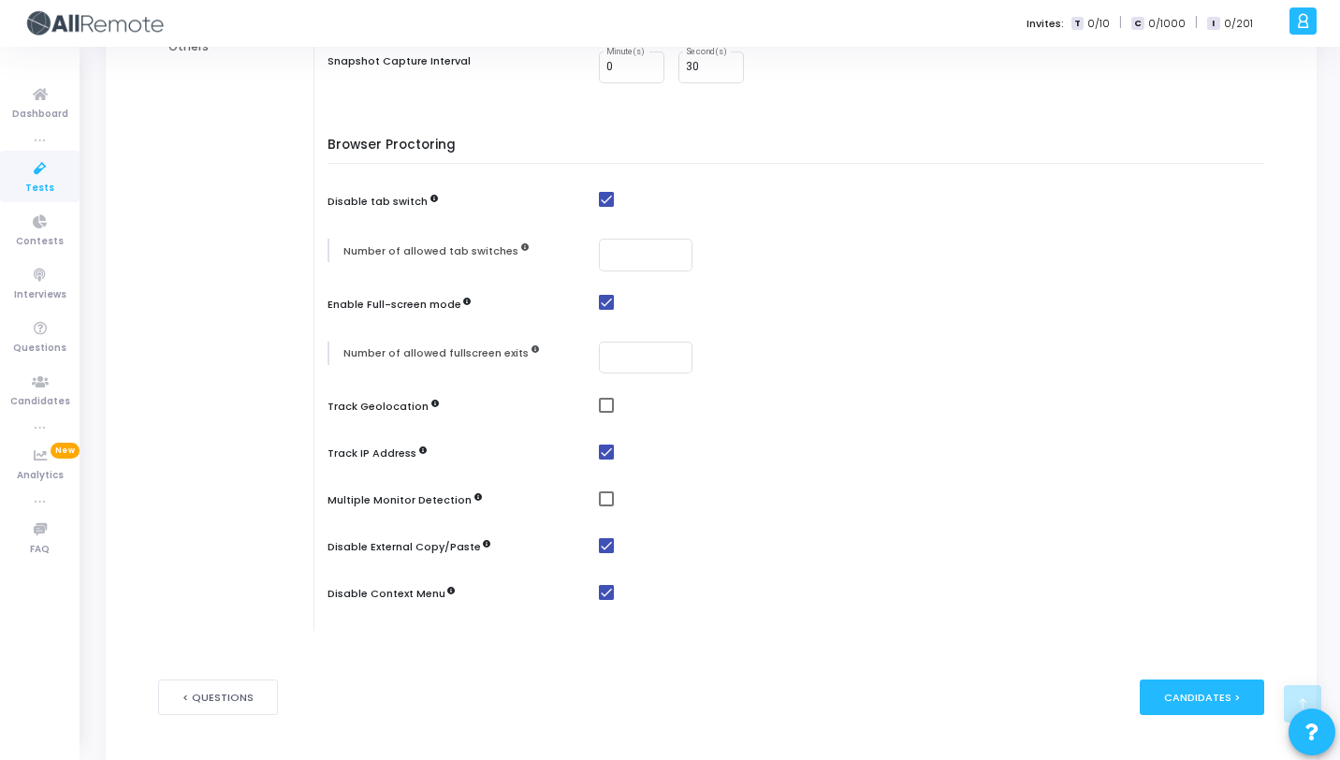
scroll to position [425, 0]
click at [599, 407] on span at bounding box center [606, 402] width 15 height 15
click at [605, 410] on input "checkbox" at bounding box center [605, 410] width 1 height 1
checkbox input "true"
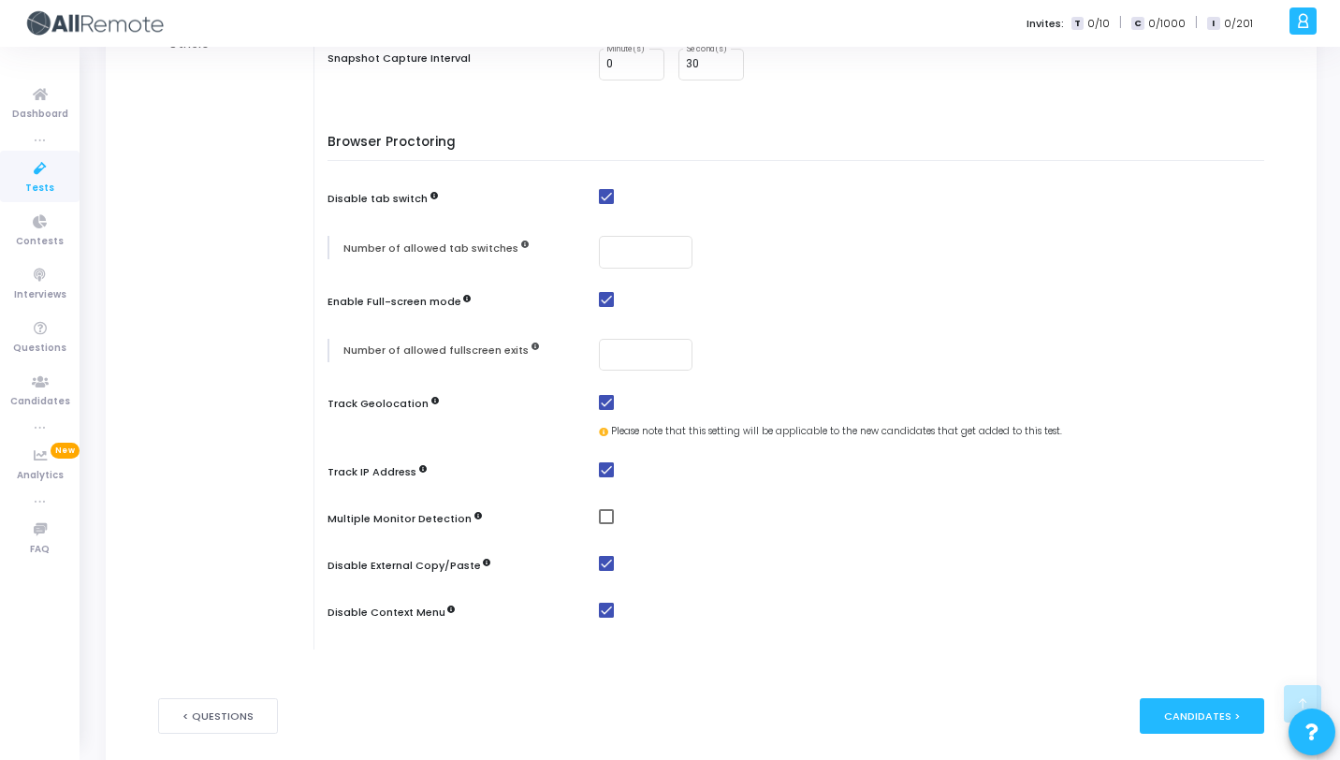
click at [599, 516] on span at bounding box center [606, 516] width 15 height 15
click at [605, 524] on input "checkbox" at bounding box center [605, 524] width 1 height 1
checkbox input "true"
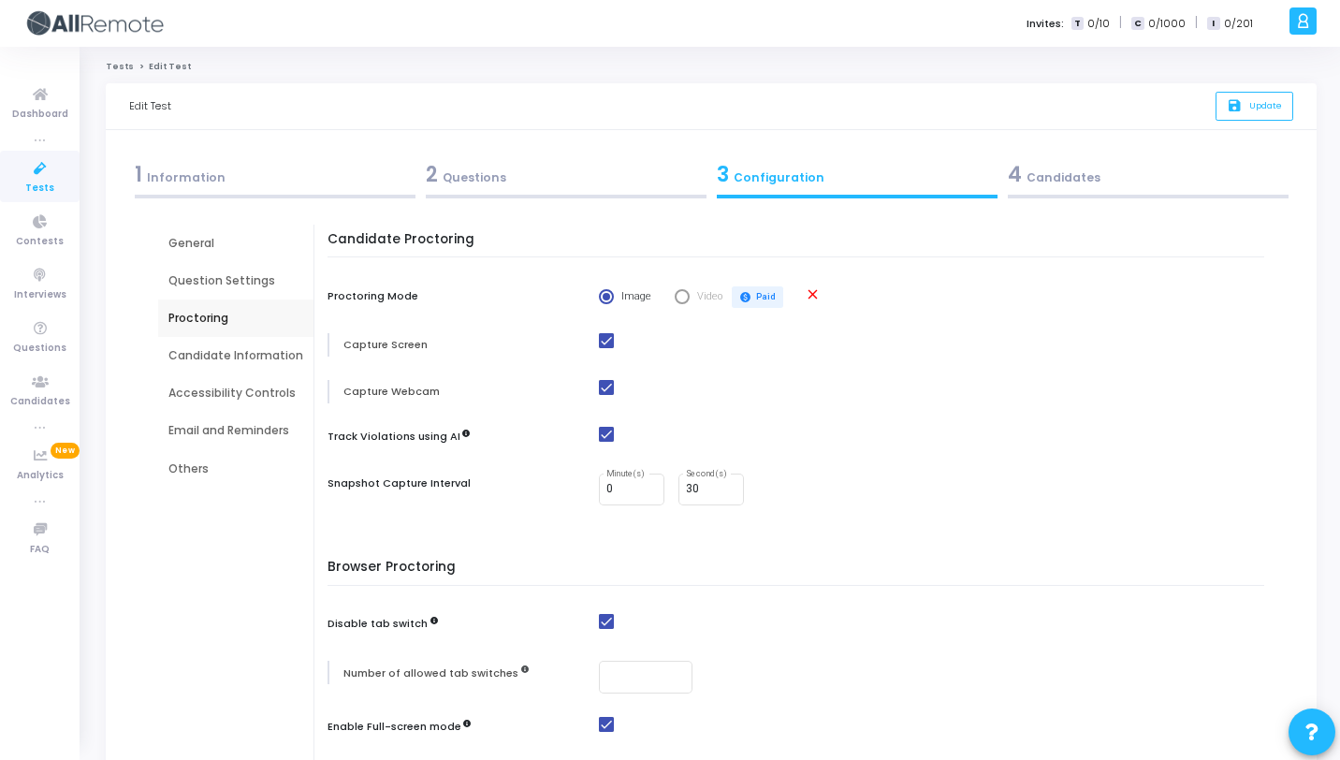
scroll to position [520, 0]
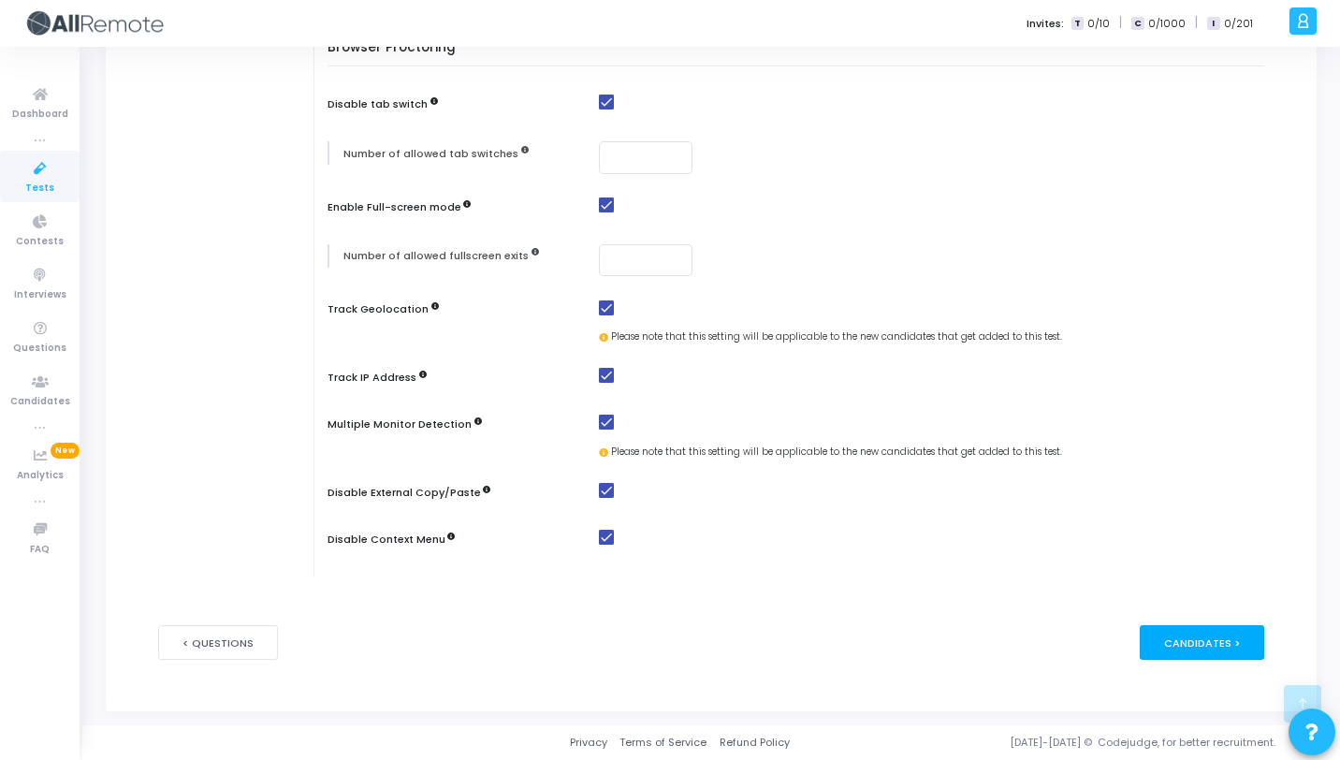
click at [1205, 651] on div "Candidates >" at bounding box center [1202, 642] width 124 height 35
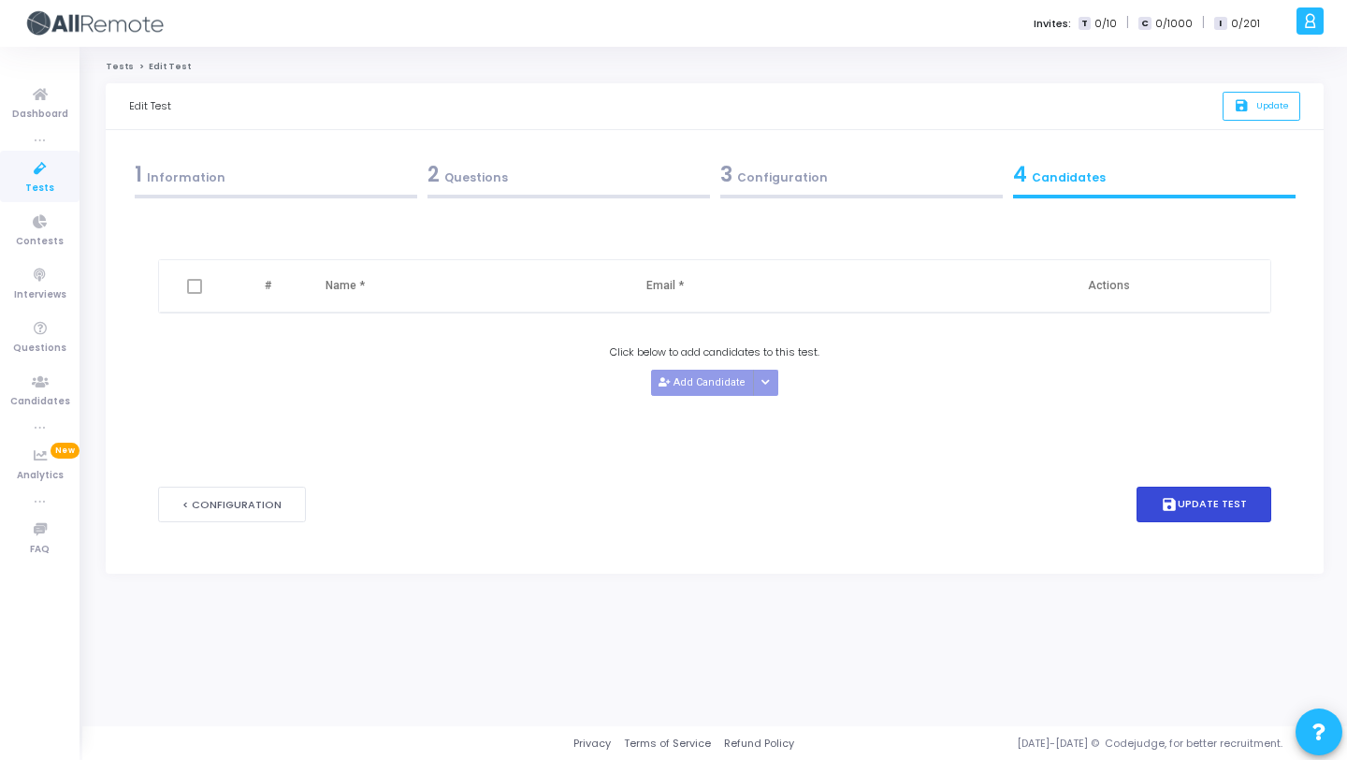
click at [1216, 502] on button "save Update Test" at bounding box center [1204, 504] width 135 height 36
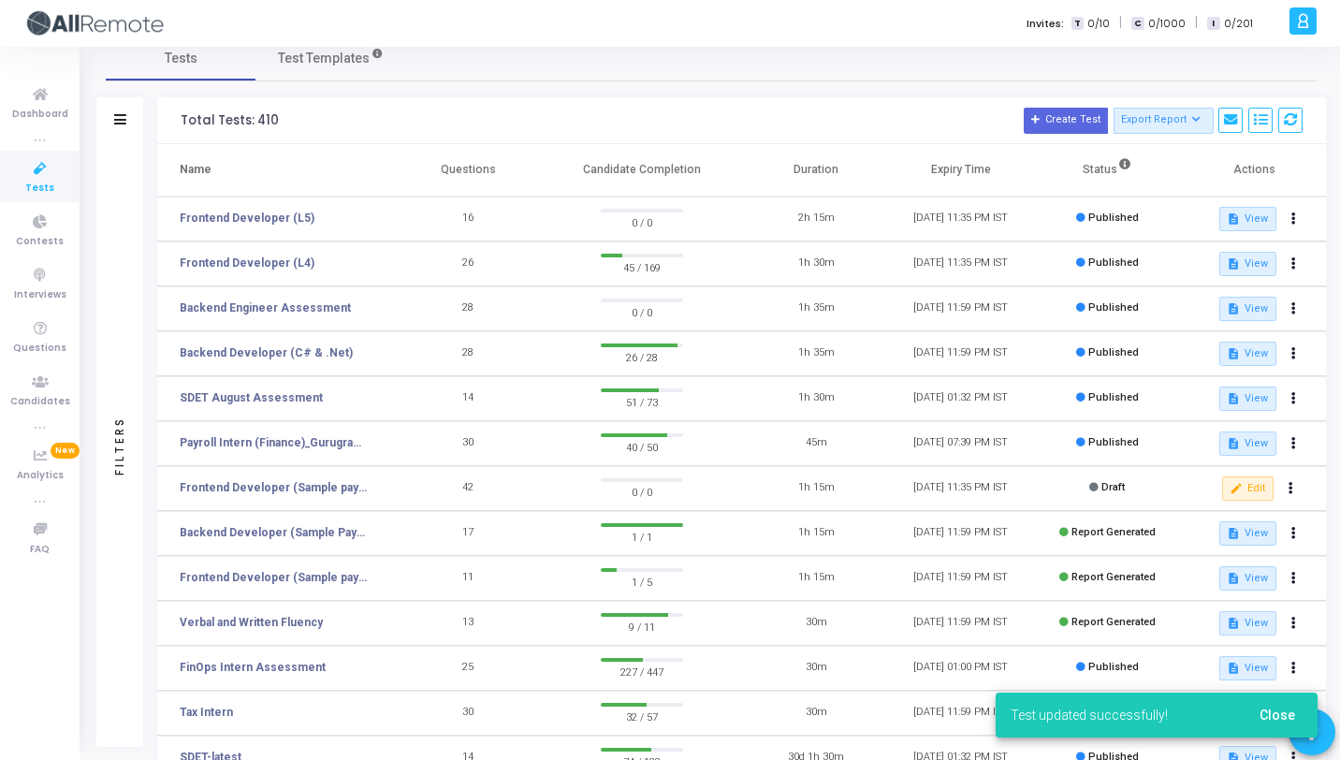
scroll to position [39, 0]
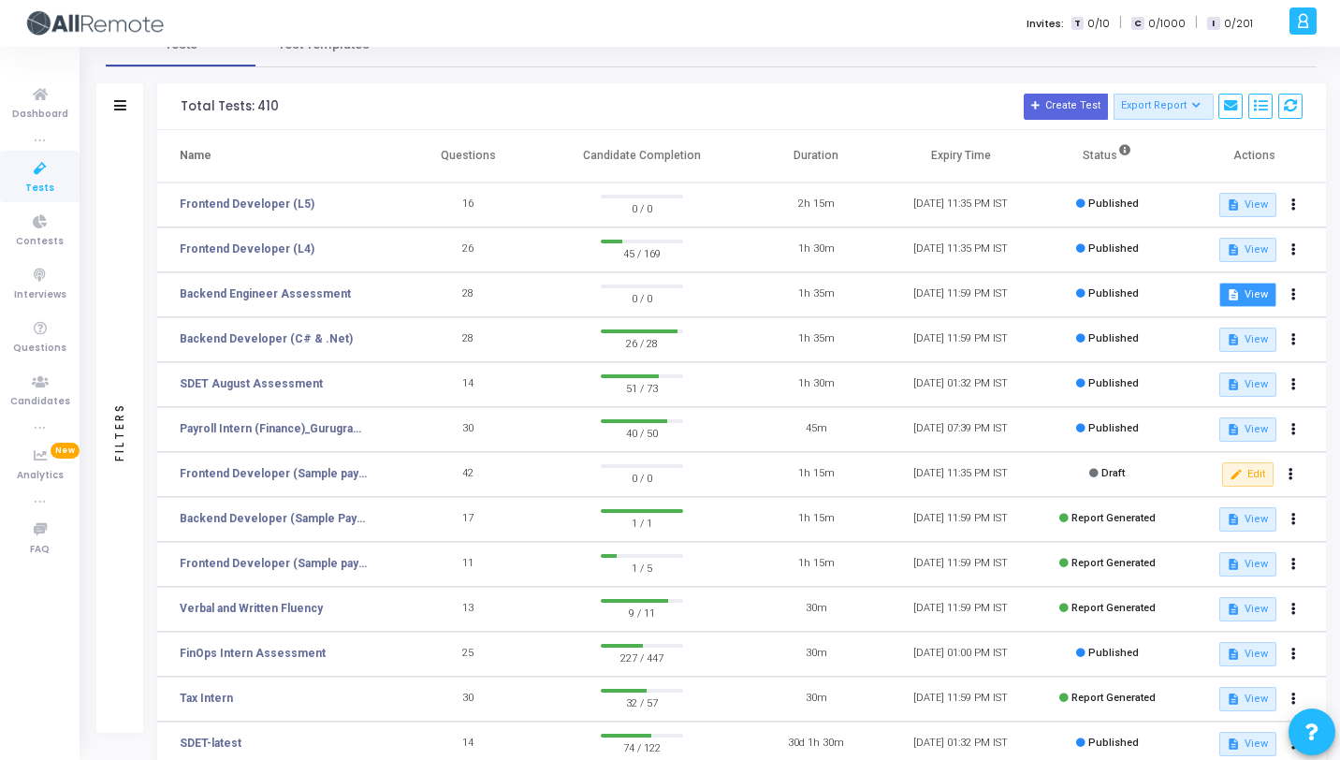
click at [1222, 294] on button "description View" at bounding box center [1247, 295] width 57 height 24
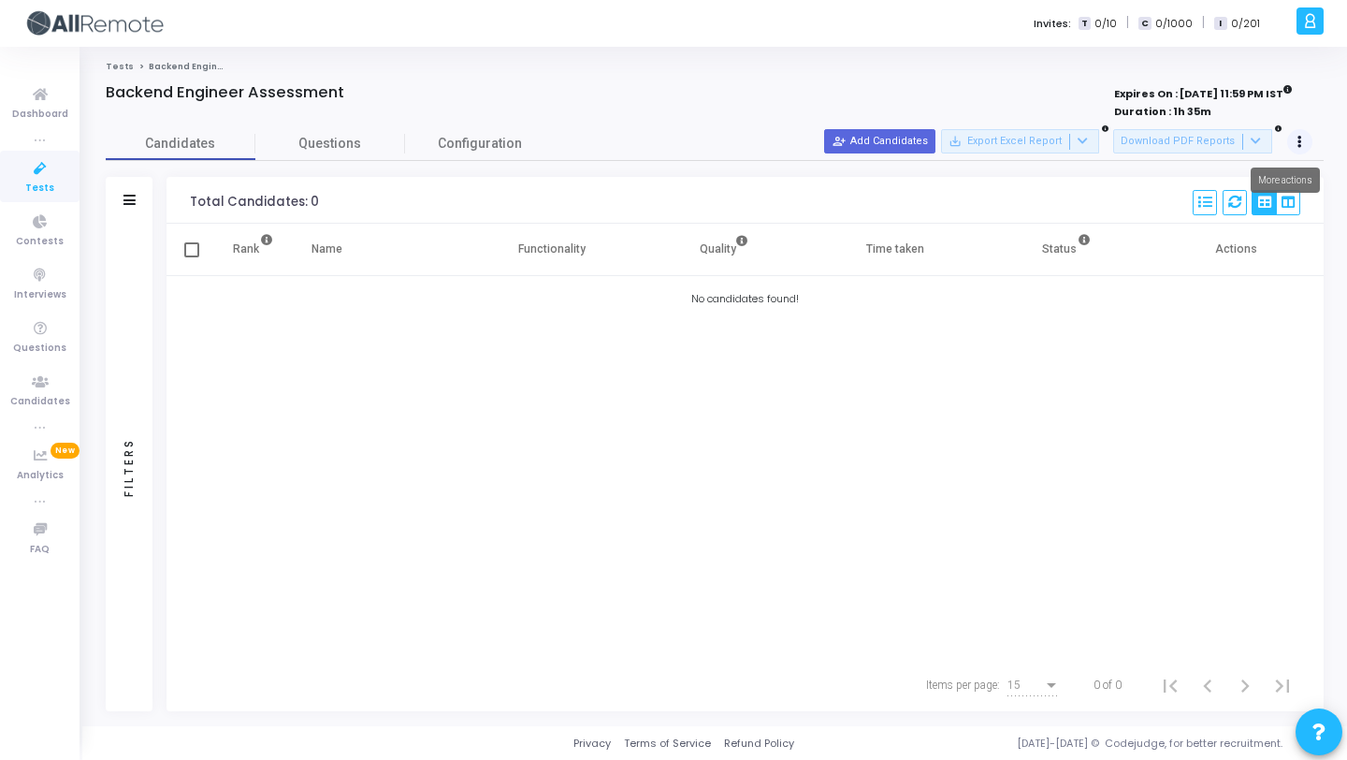
click at [1290, 151] on button at bounding box center [1300, 142] width 26 height 26
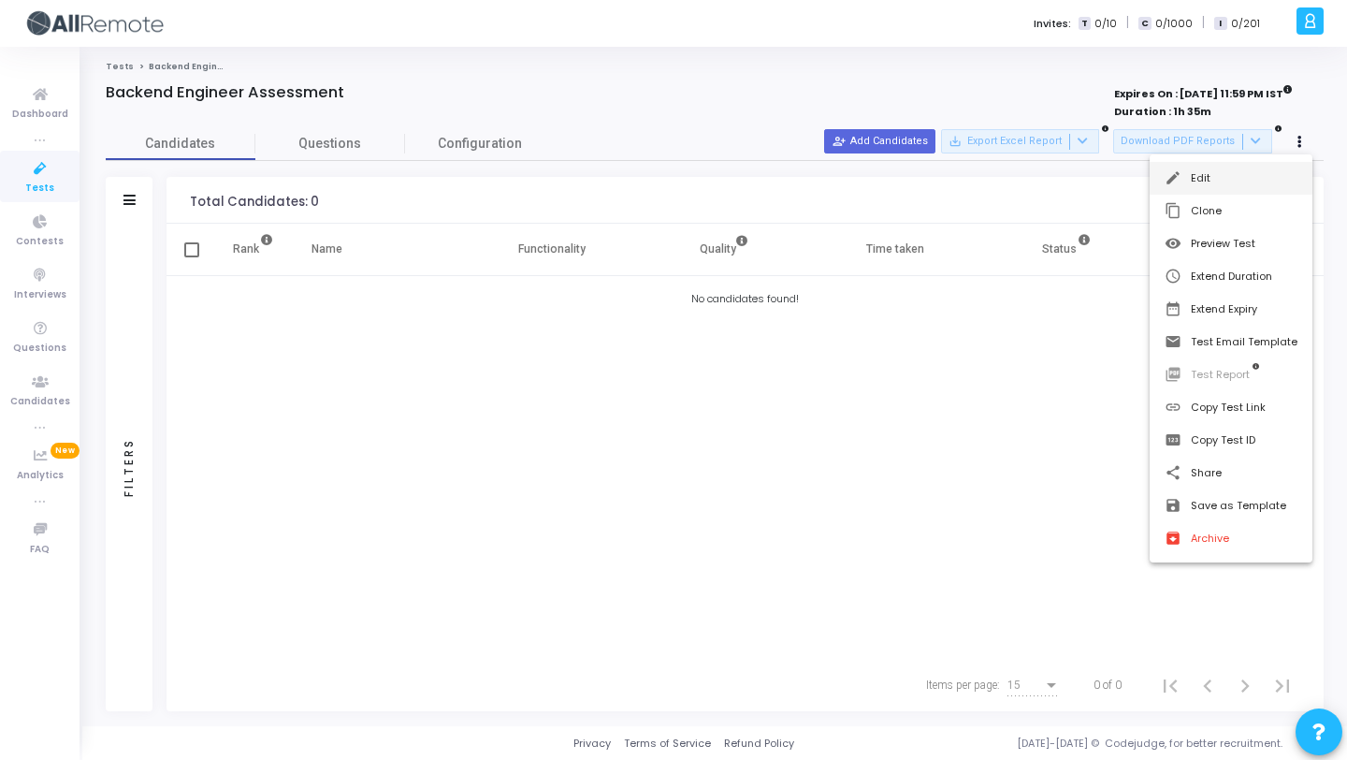
click at [1222, 178] on button "edit Edit" at bounding box center [1231, 178] width 163 height 33
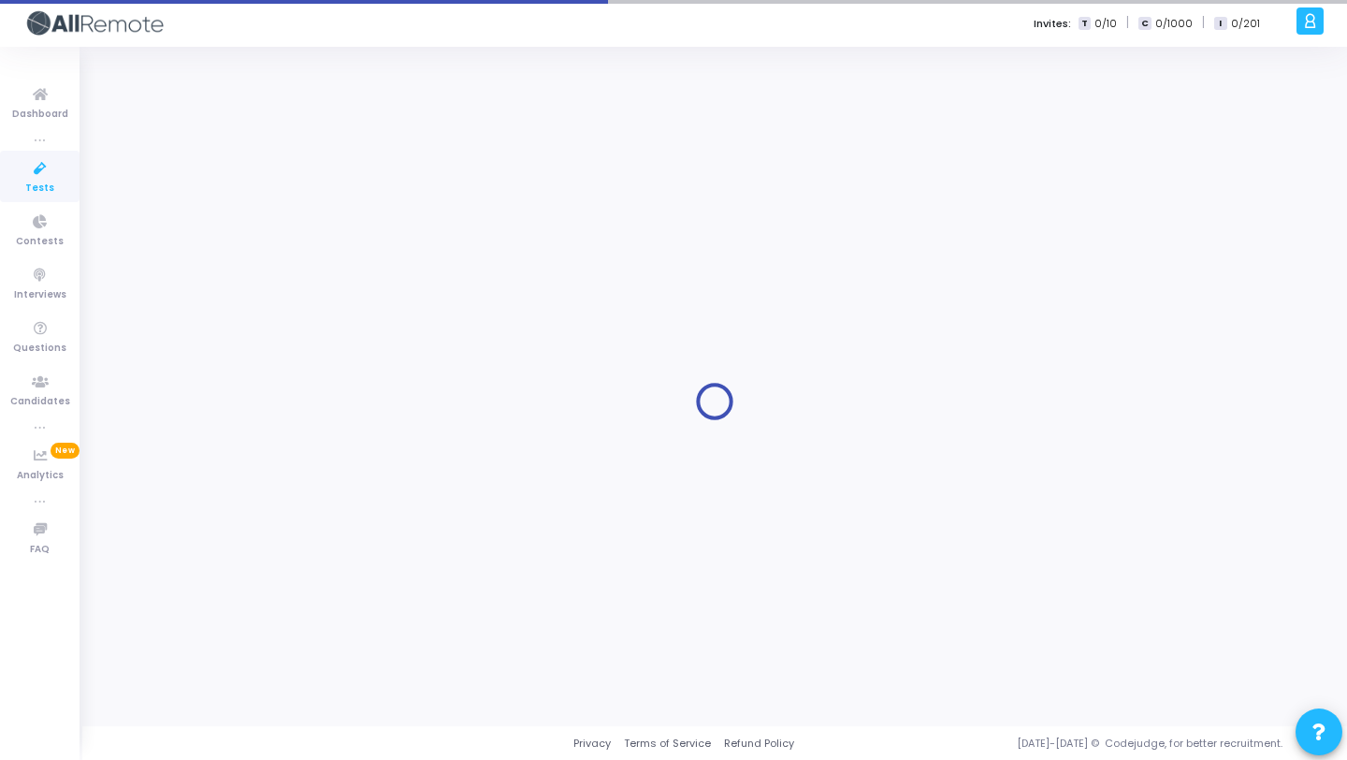
type input "[DATE] 11:59 PM"
type input "1"
type input "10"
type input "60"
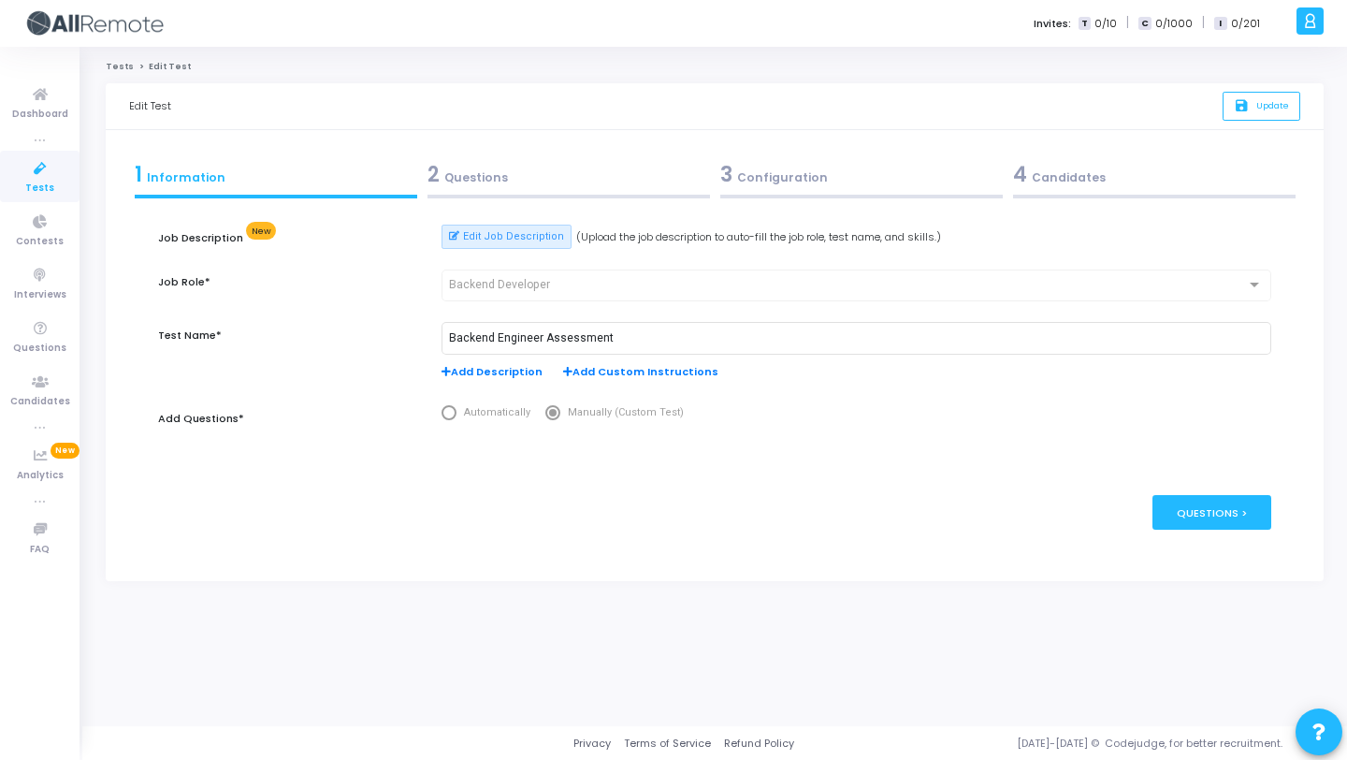
click at [777, 174] on div "3 Configuration" at bounding box center [861, 174] width 283 height 31
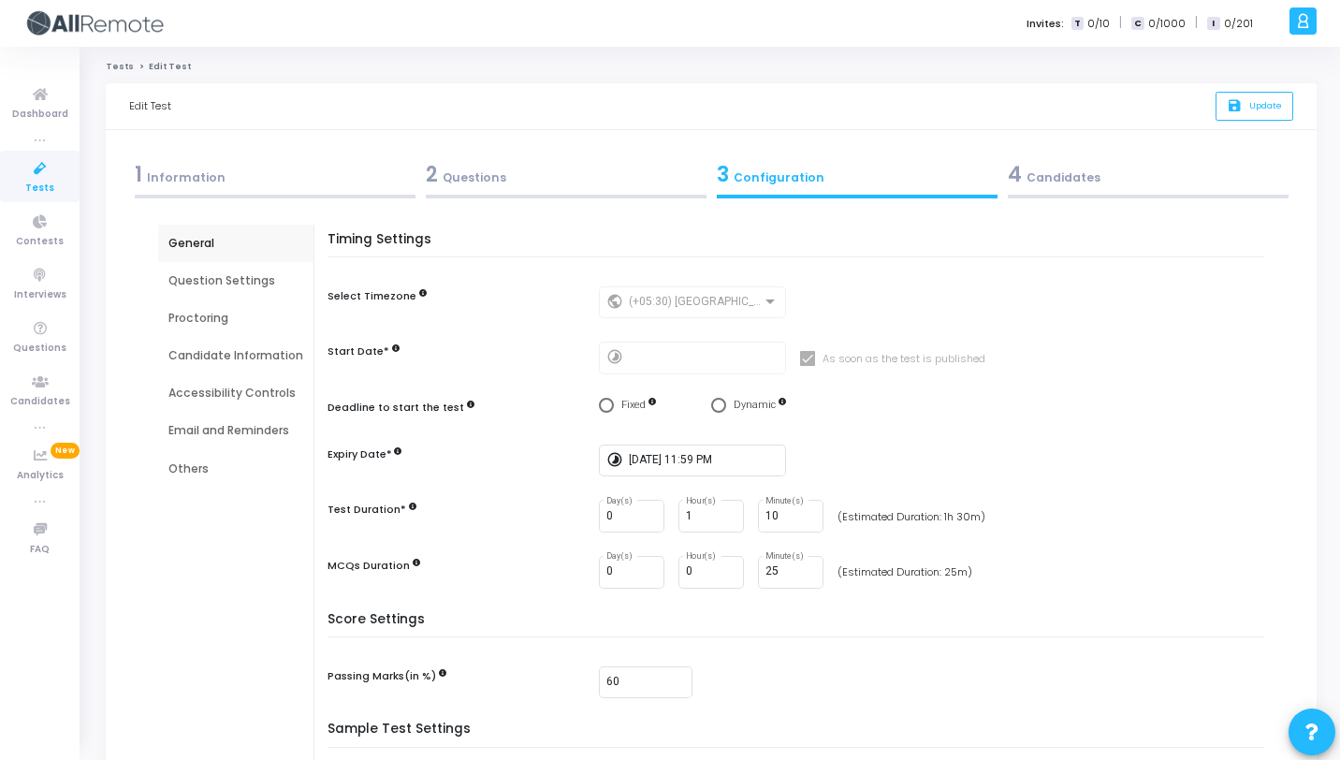
click at [232, 302] on div "Proctoring" at bounding box center [235, 317] width 155 height 37
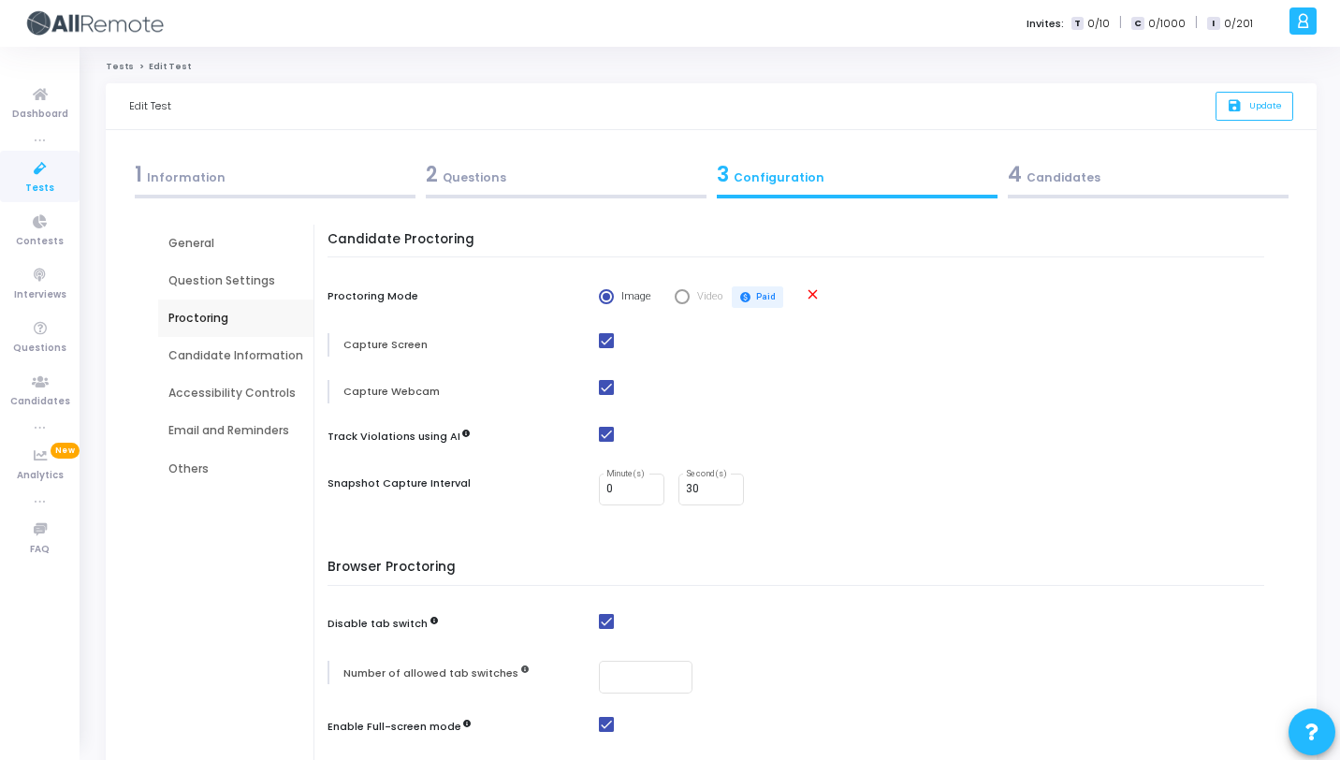
click at [231, 283] on div "Question Settings" at bounding box center [235, 280] width 135 height 17
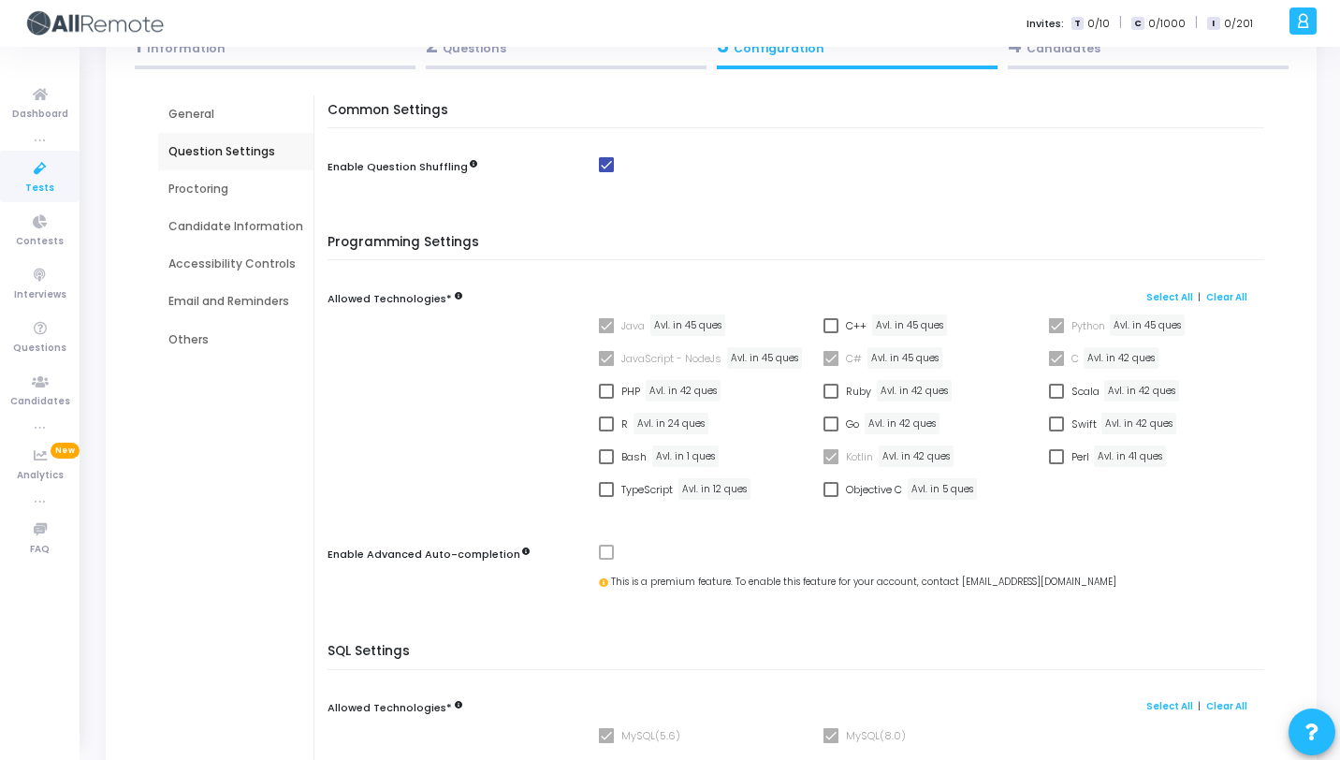
scroll to position [128, 0]
click at [227, 186] on div "Proctoring" at bounding box center [235, 190] width 135 height 17
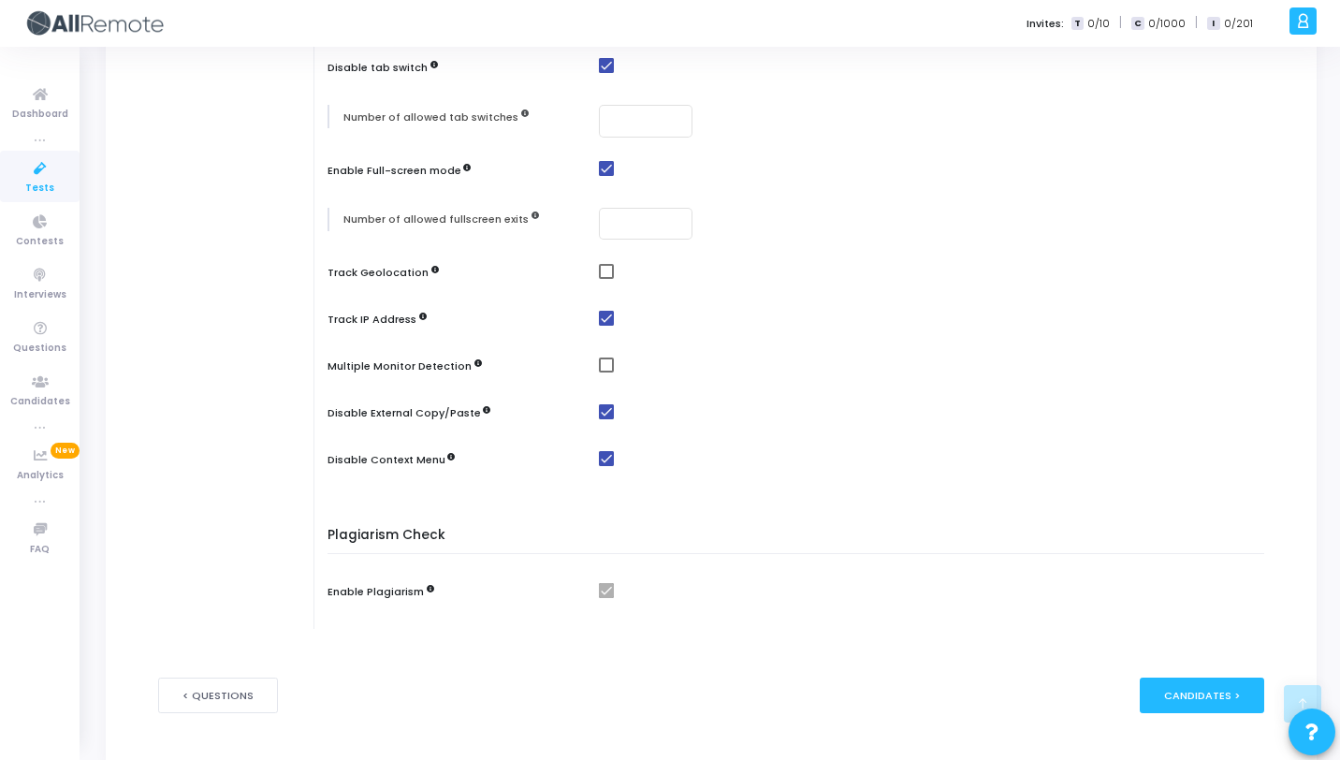
scroll to position [608, 0]
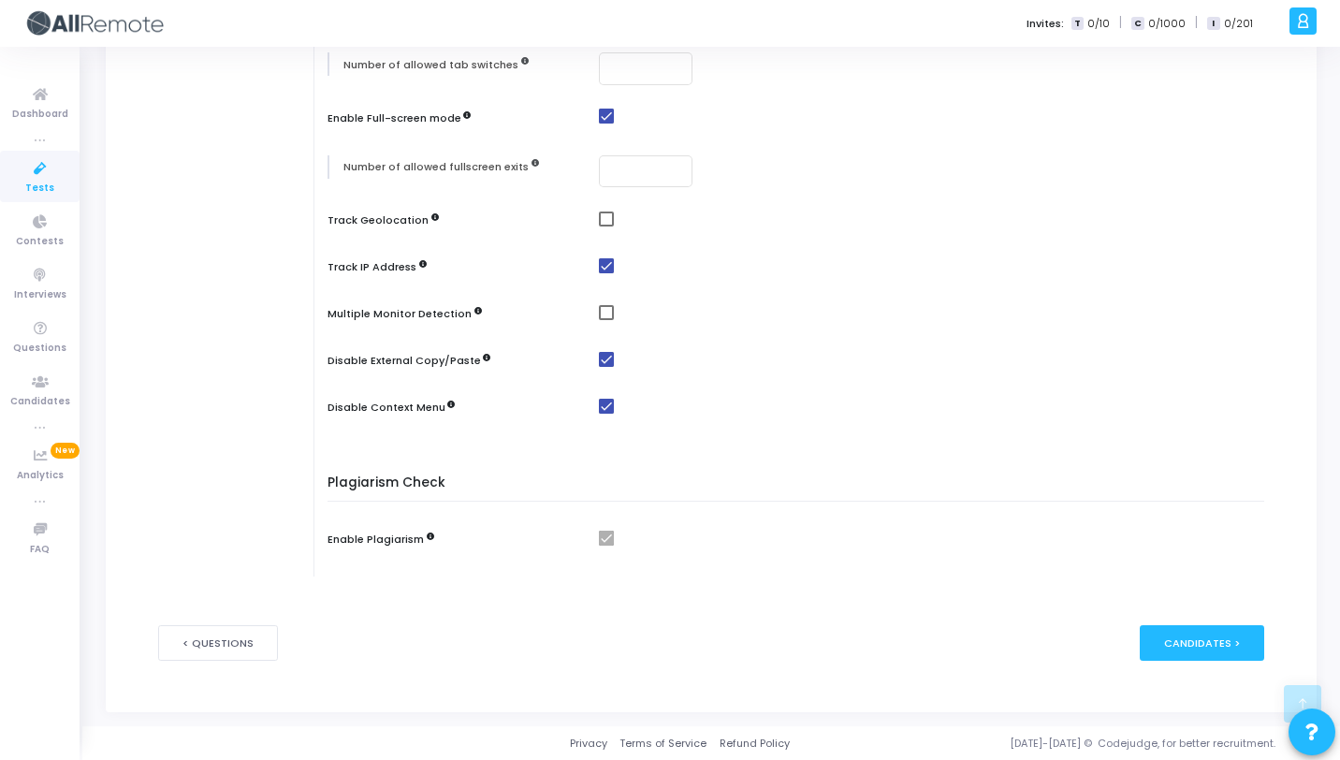
click at [590, 309] on div "Multiple Monitor Detection" at bounding box center [800, 315] width 946 height 23
click at [599, 226] on div at bounding box center [936, 222] width 675 height 23
click at [608, 210] on div "Browser Proctoring Disable tab switch Number of allowed tab switches Enable Ful…" at bounding box center [800, 197] width 927 height 493
click at [605, 221] on span at bounding box center [606, 218] width 15 height 15
click at [605, 226] on input "checkbox" at bounding box center [605, 226] width 1 height 1
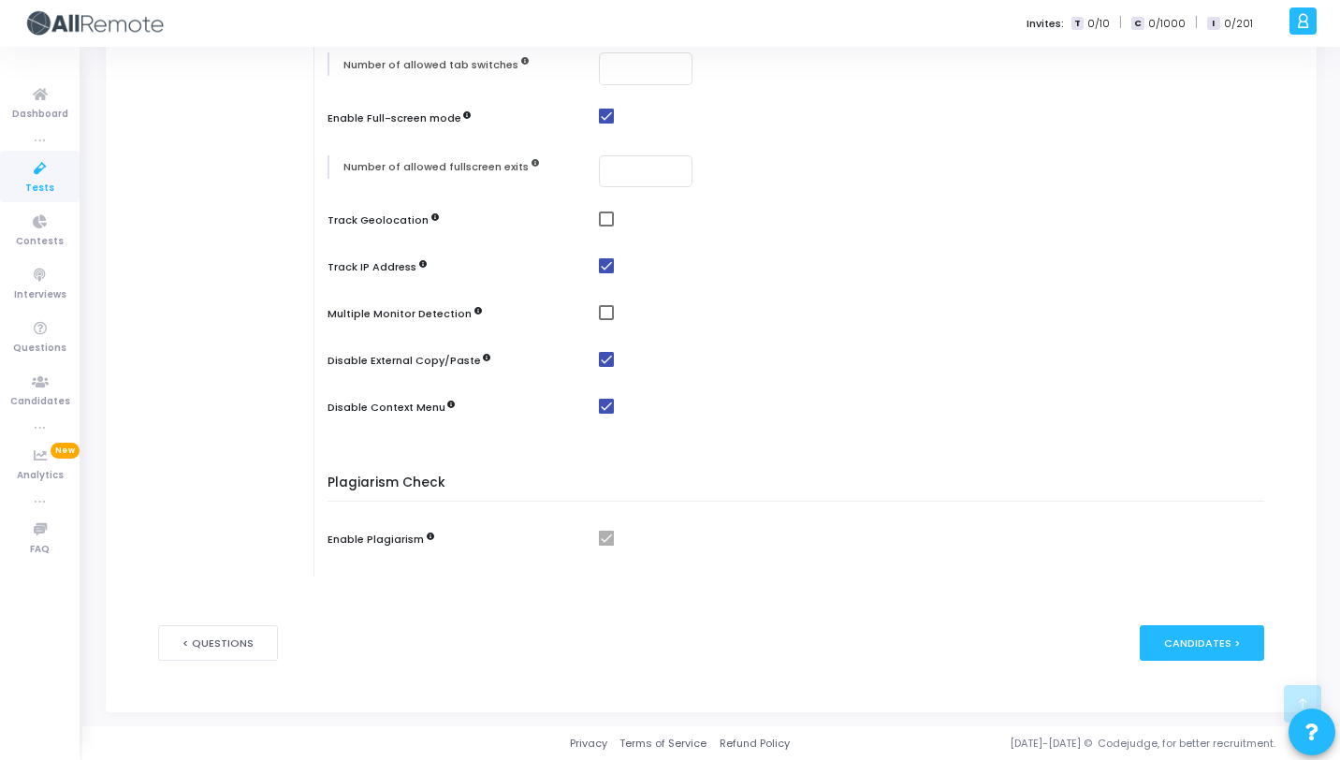
checkbox input "true"
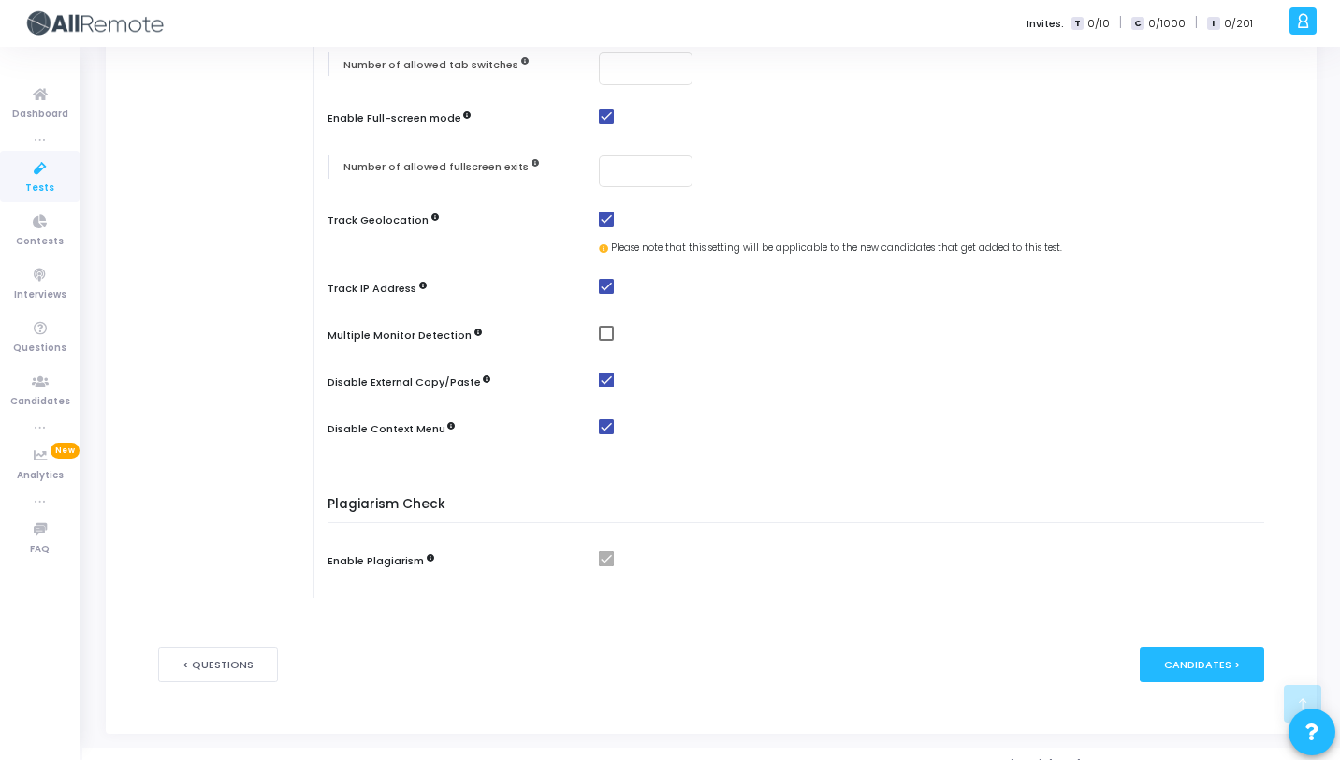
click at [599, 330] on span at bounding box center [606, 333] width 15 height 15
click at [605, 341] on input "checkbox" at bounding box center [605, 341] width 1 height 1
checkbox input "true"
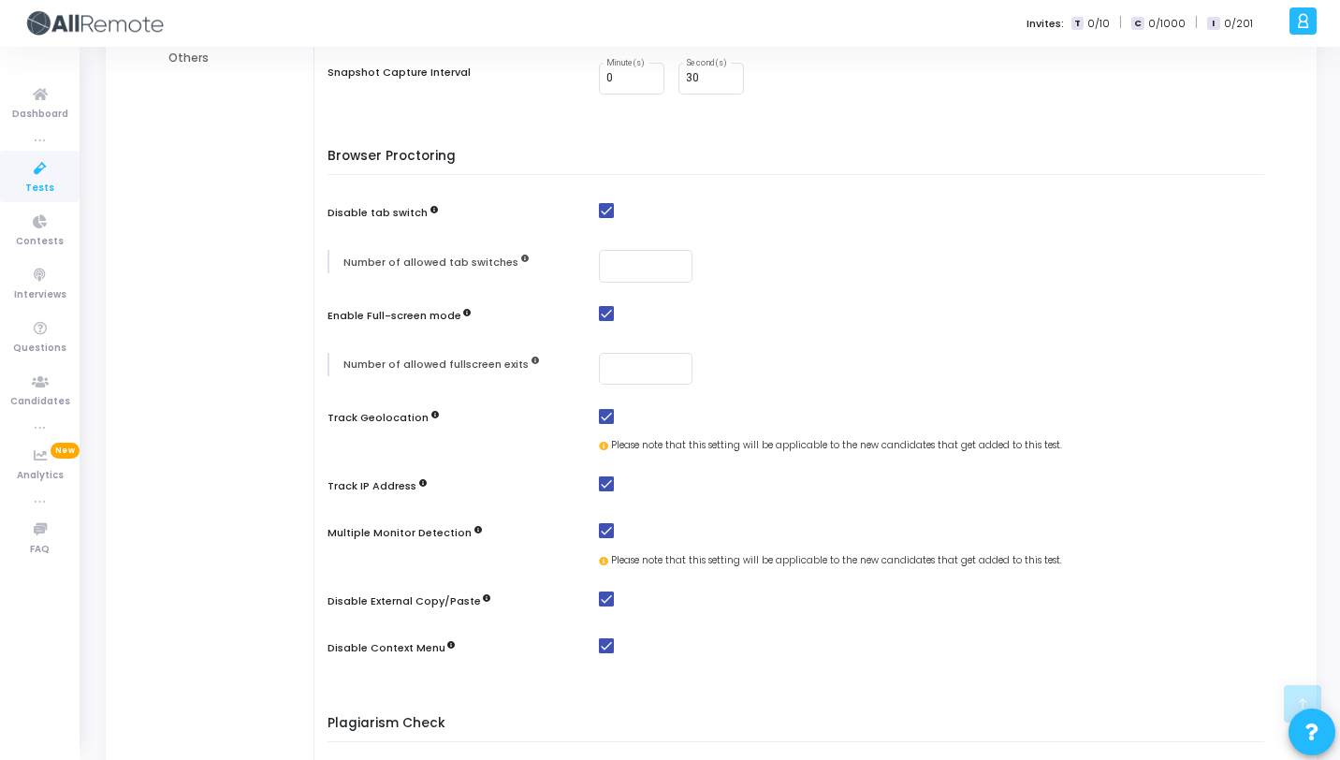
scroll to position [652, 0]
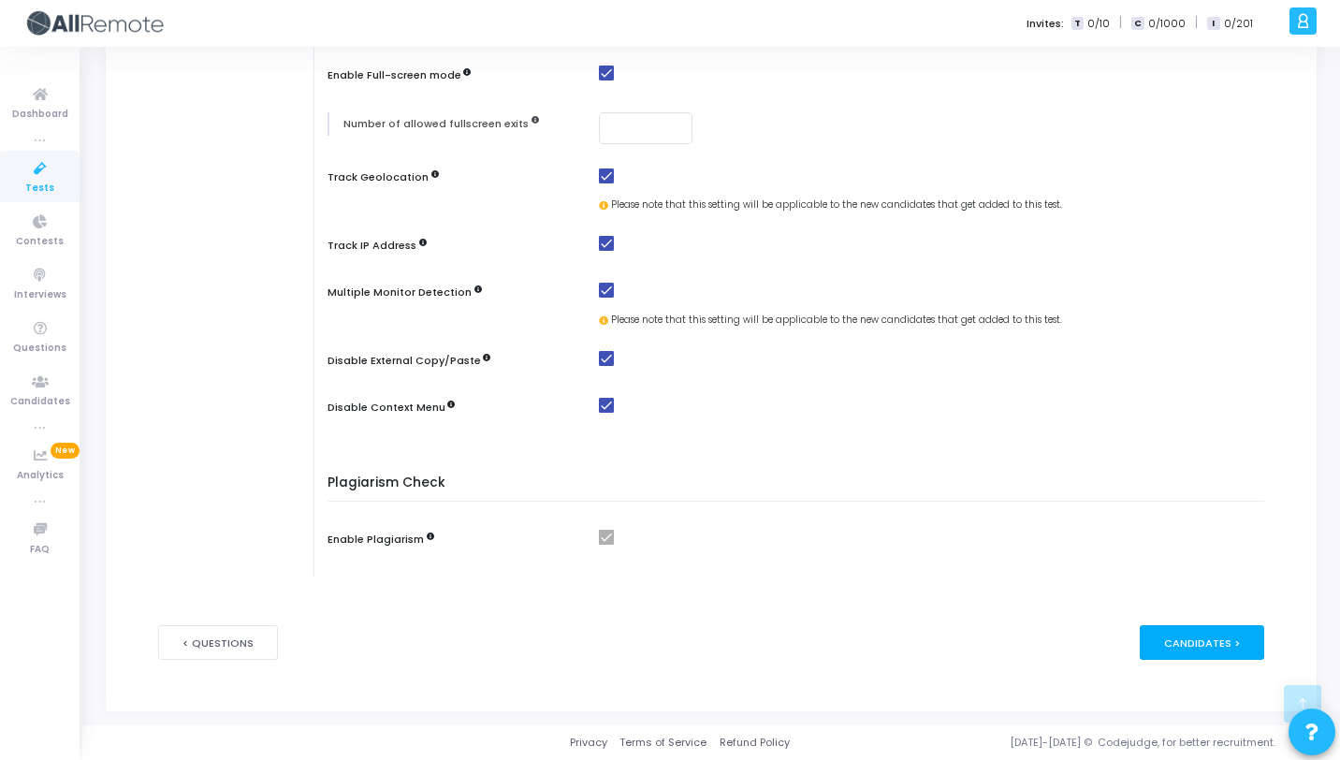
click at [1186, 642] on div "Candidates >" at bounding box center [1202, 642] width 124 height 35
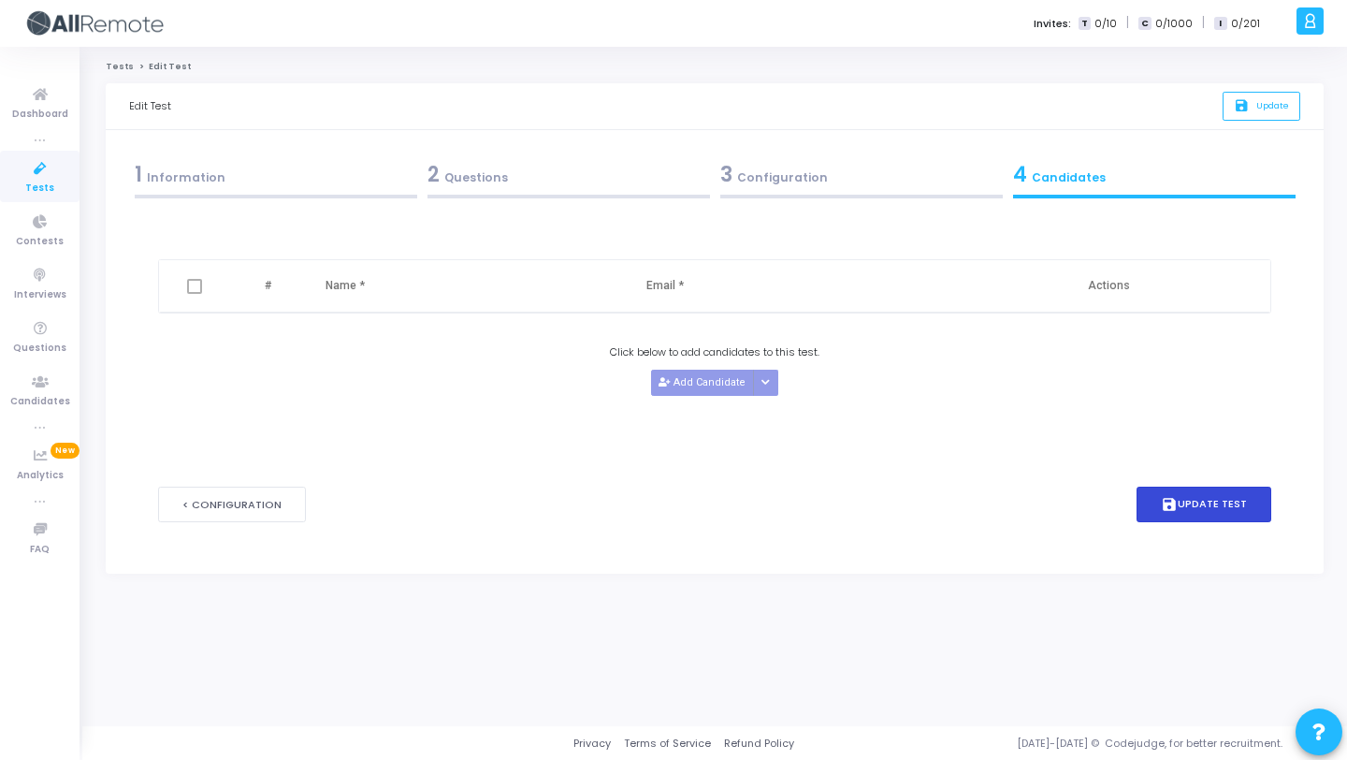
click at [1213, 494] on button "save Update Test" at bounding box center [1204, 504] width 135 height 36
